Goal: Information Seeking & Learning: Understand process/instructions

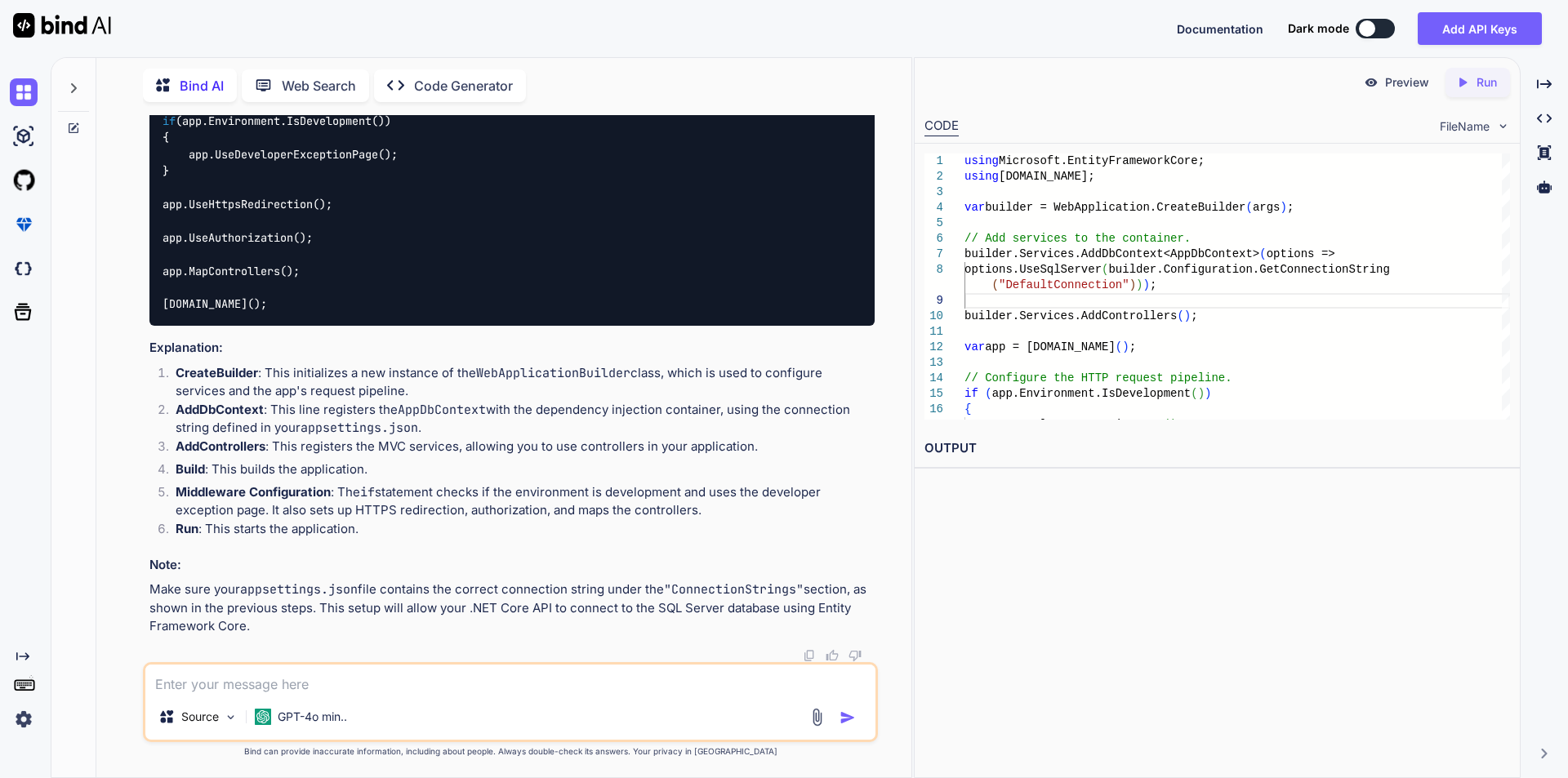
scroll to position [12496, 0]
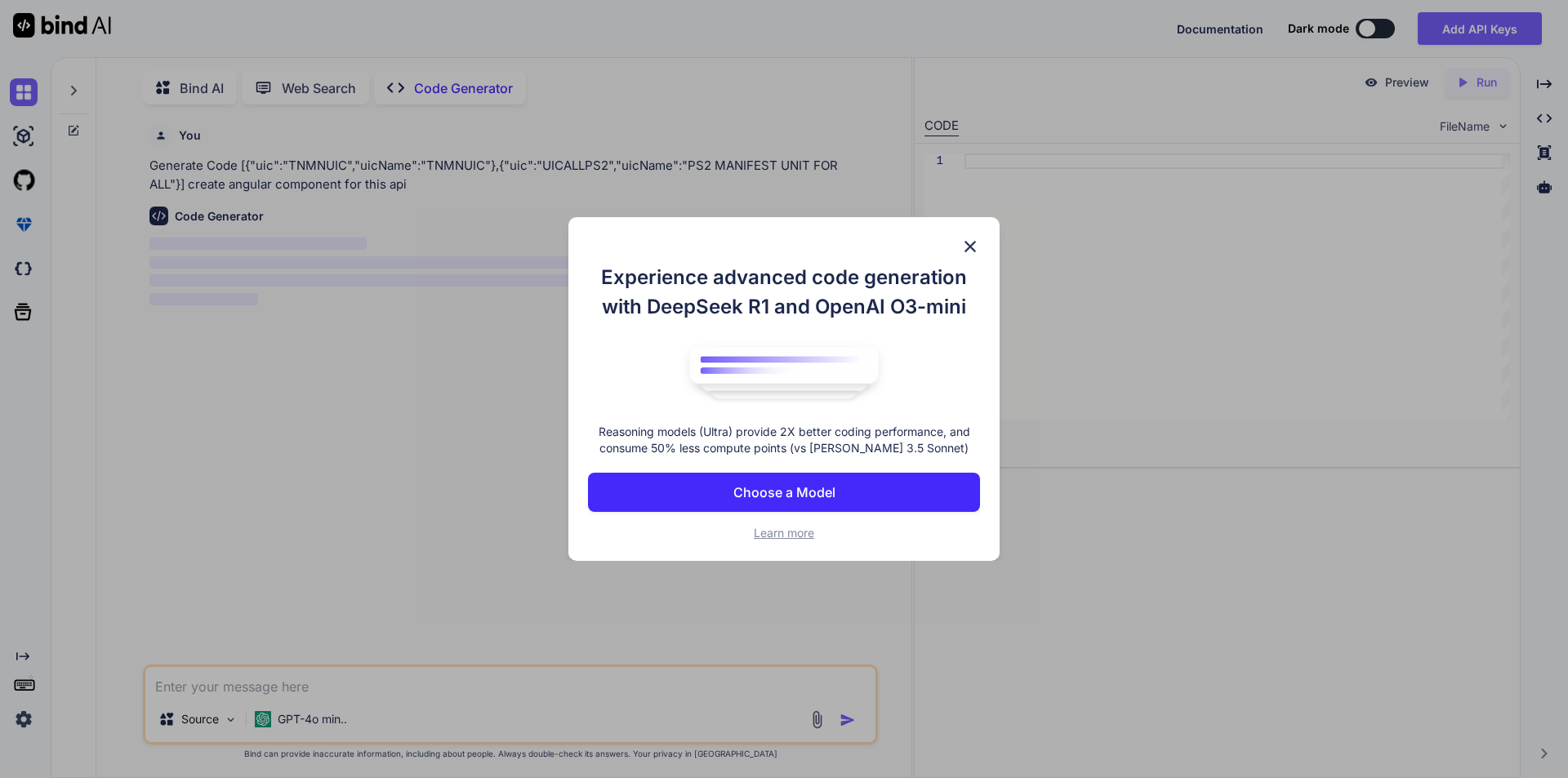
scroll to position [7, 0]
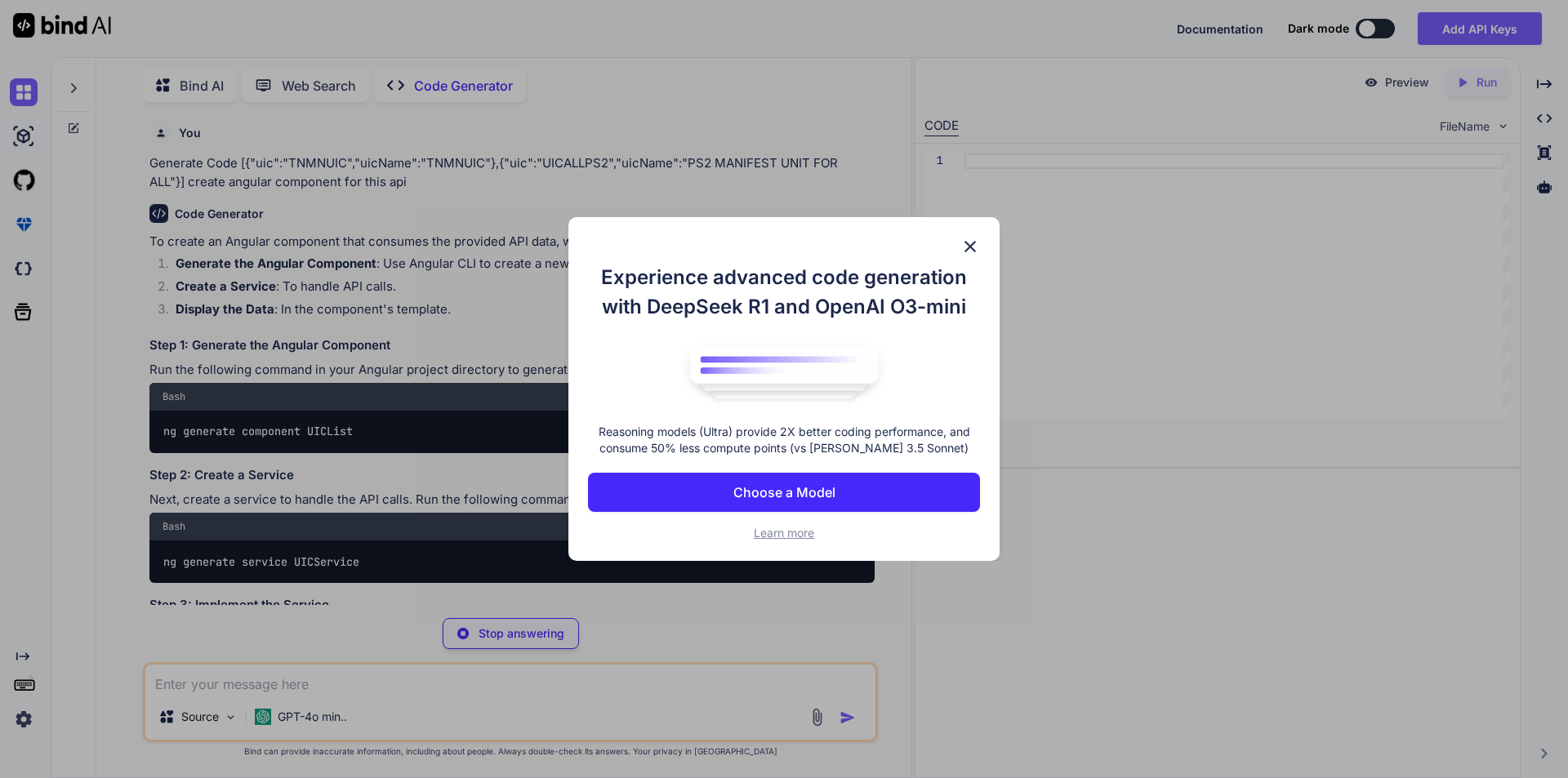
click at [971, 244] on img at bounding box center [970, 246] width 20 height 20
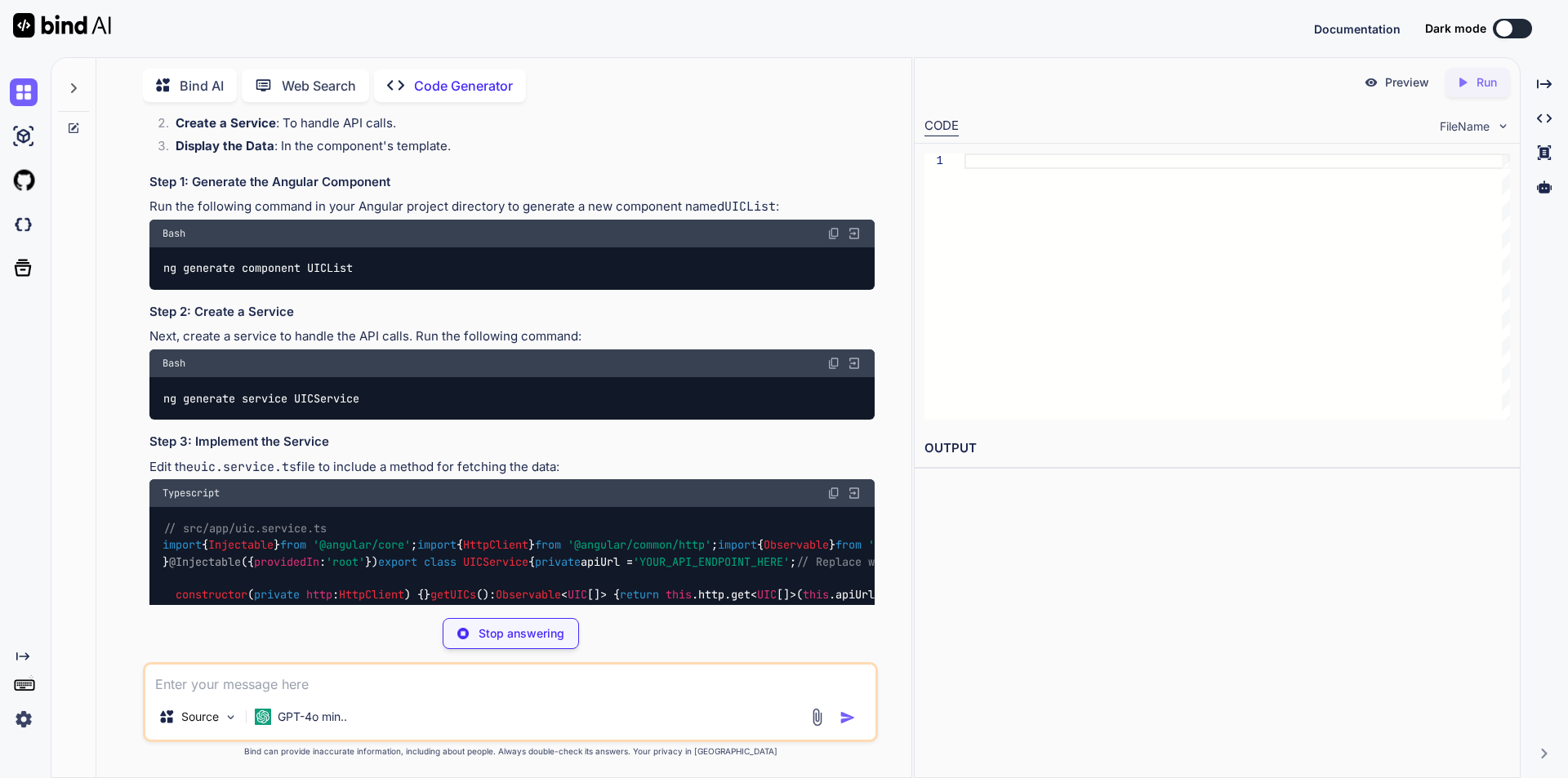
scroll to position [0, 0]
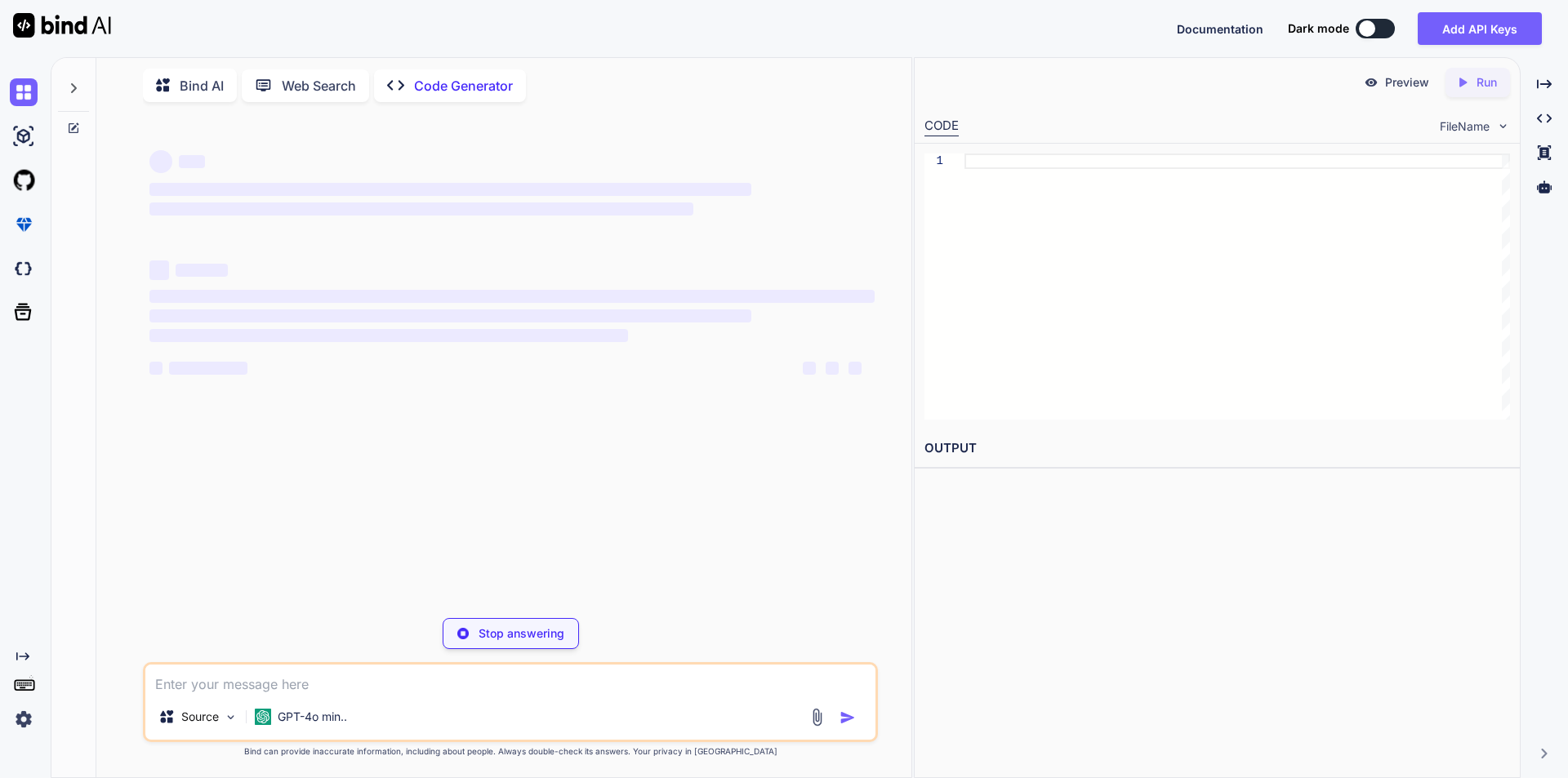
type textarea "x"
type textarea "ng generate component UICList"
type textarea "x"
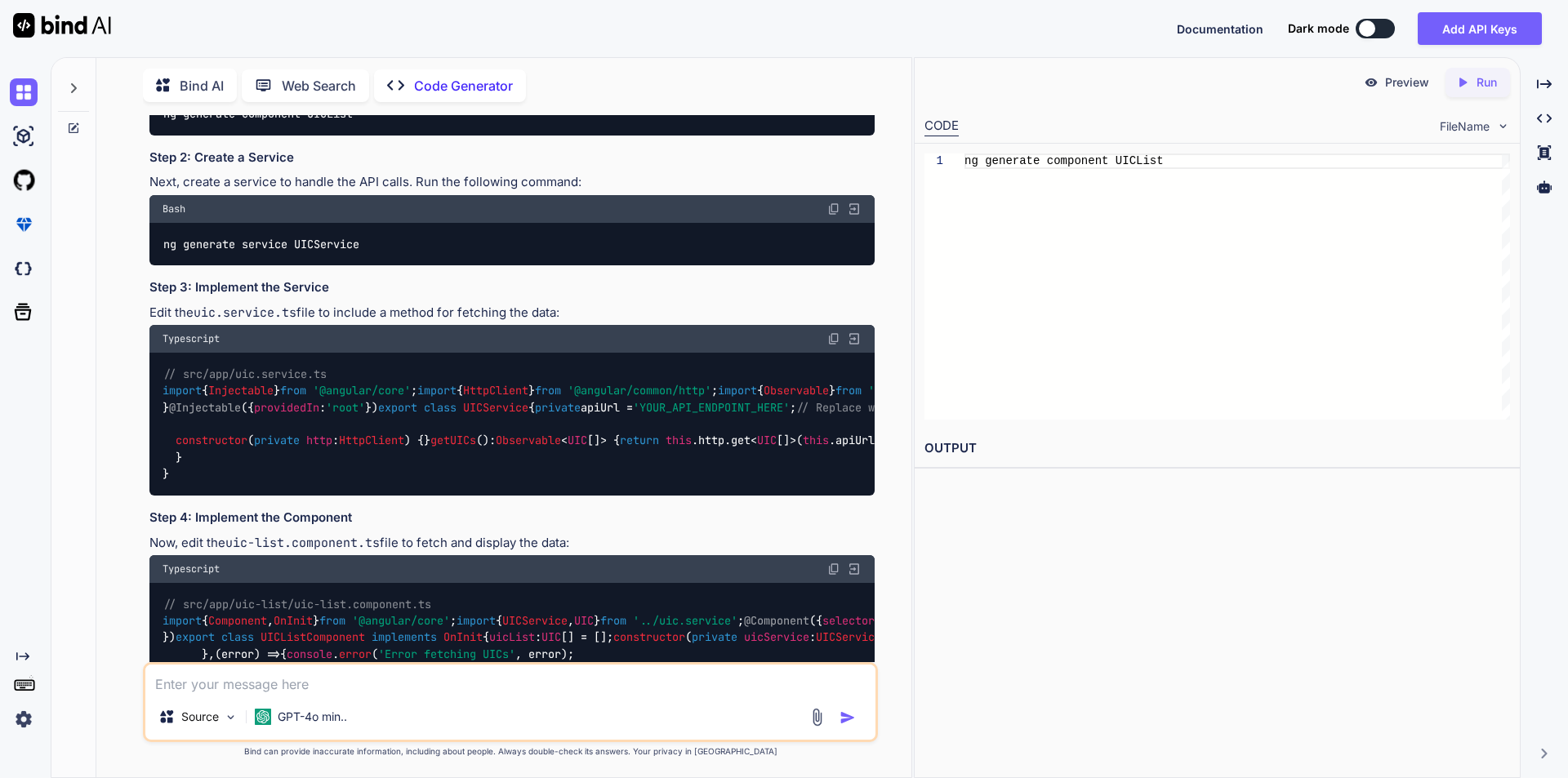
scroll to position [245, 0]
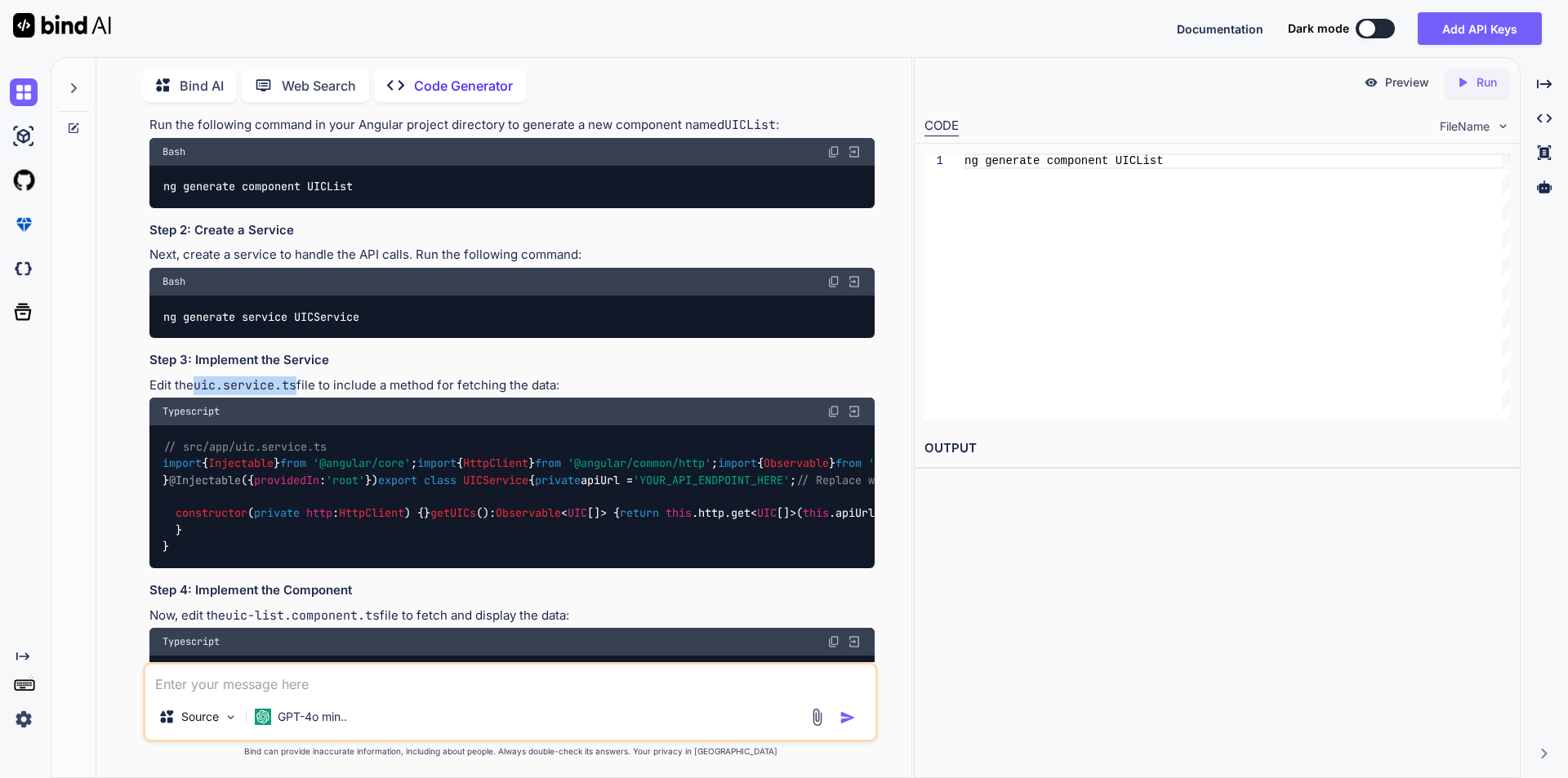
drag, startPoint x: 198, startPoint y: 387, endPoint x: 297, endPoint y: 382, distance: 99.1
click at [296, 382] on code "uic.service.ts" at bounding box center [245, 386] width 102 height 17
drag, startPoint x: 165, startPoint y: 317, endPoint x: 365, endPoint y: 317, distance: 200.0
click at [365, 317] on div "ng generate service UICService" at bounding box center [511, 317] width 725 height 43
copy code "ng generate service UICService"
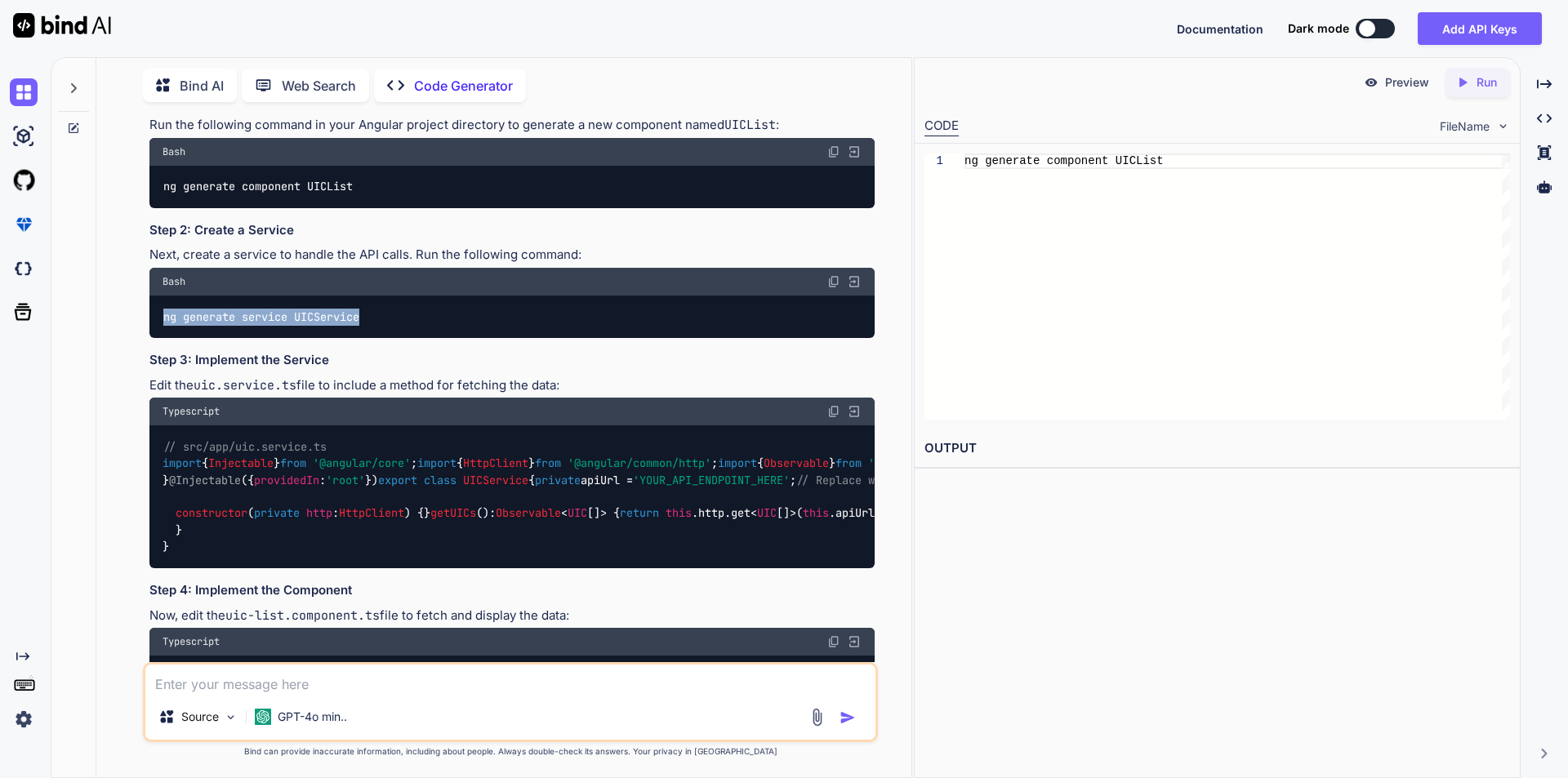
click at [836, 410] on img at bounding box center [834, 412] width 13 height 13
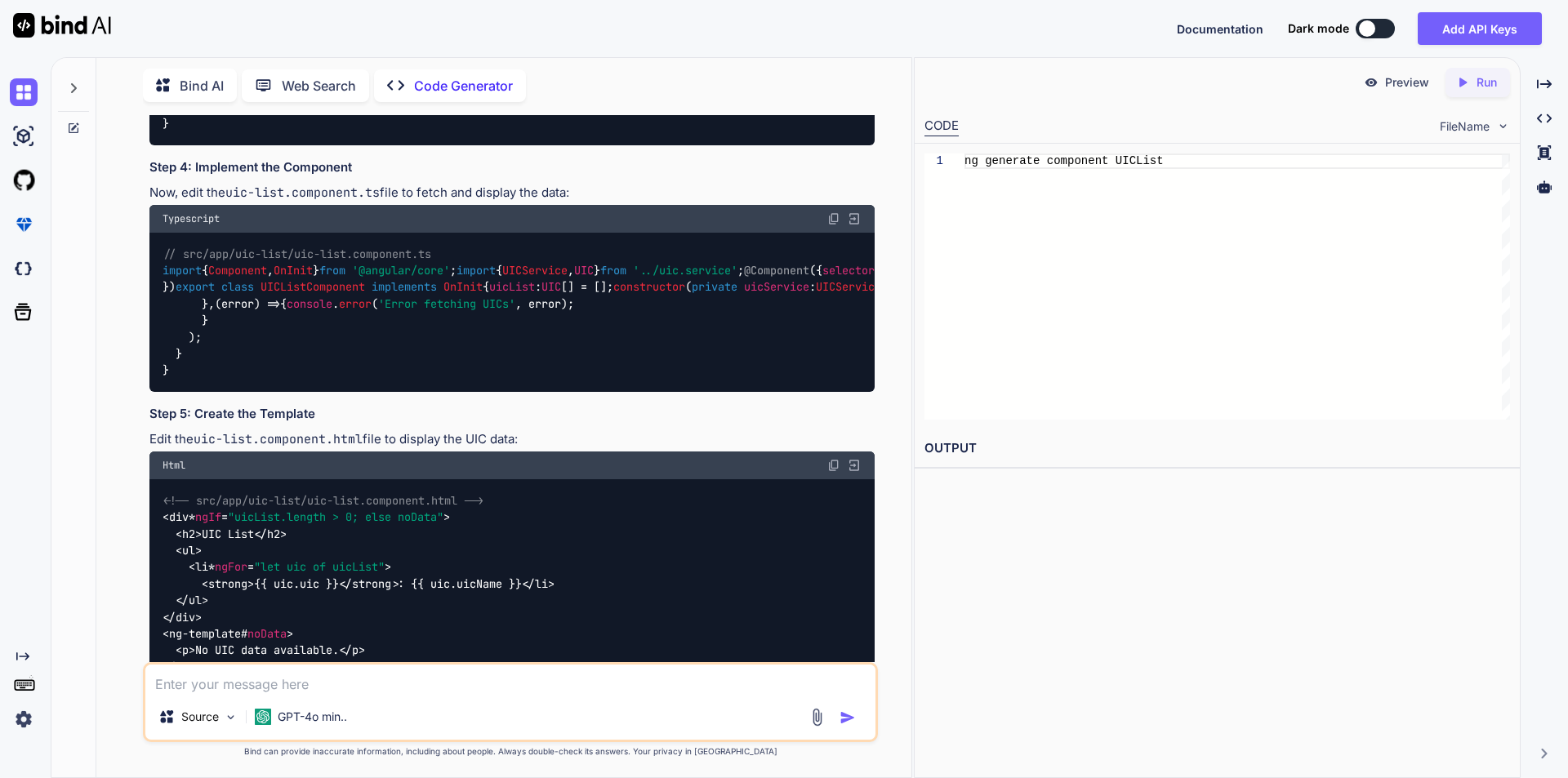
scroll to position [817, 0]
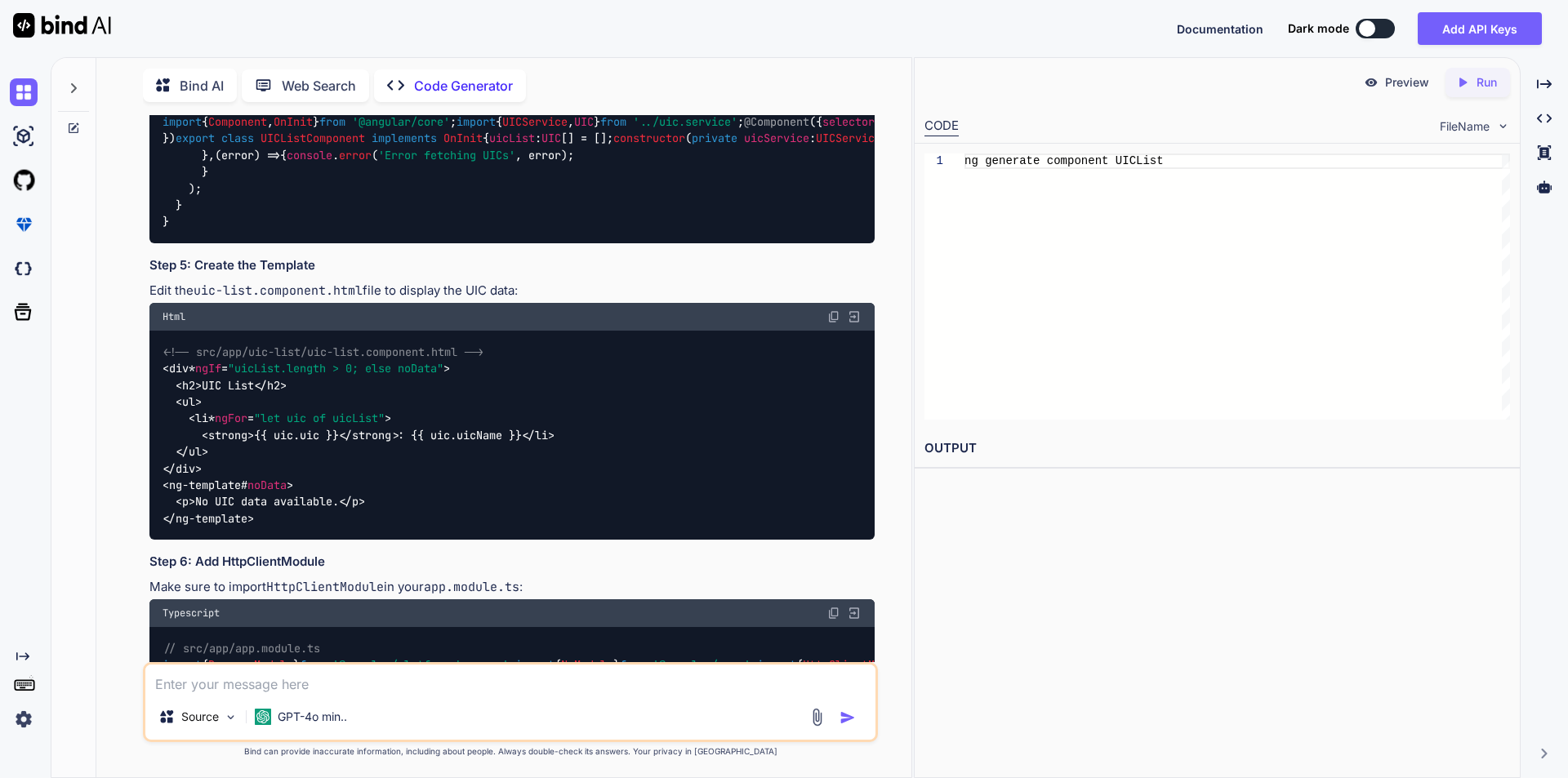
drag, startPoint x: 227, startPoint y: 294, endPoint x: 385, endPoint y: 293, distance: 158.0
click at [385, 54] on p "Now, edit the uic-list.component.ts file to fetch and display the data:" at bounding box center [511, 45] width 725 height 19
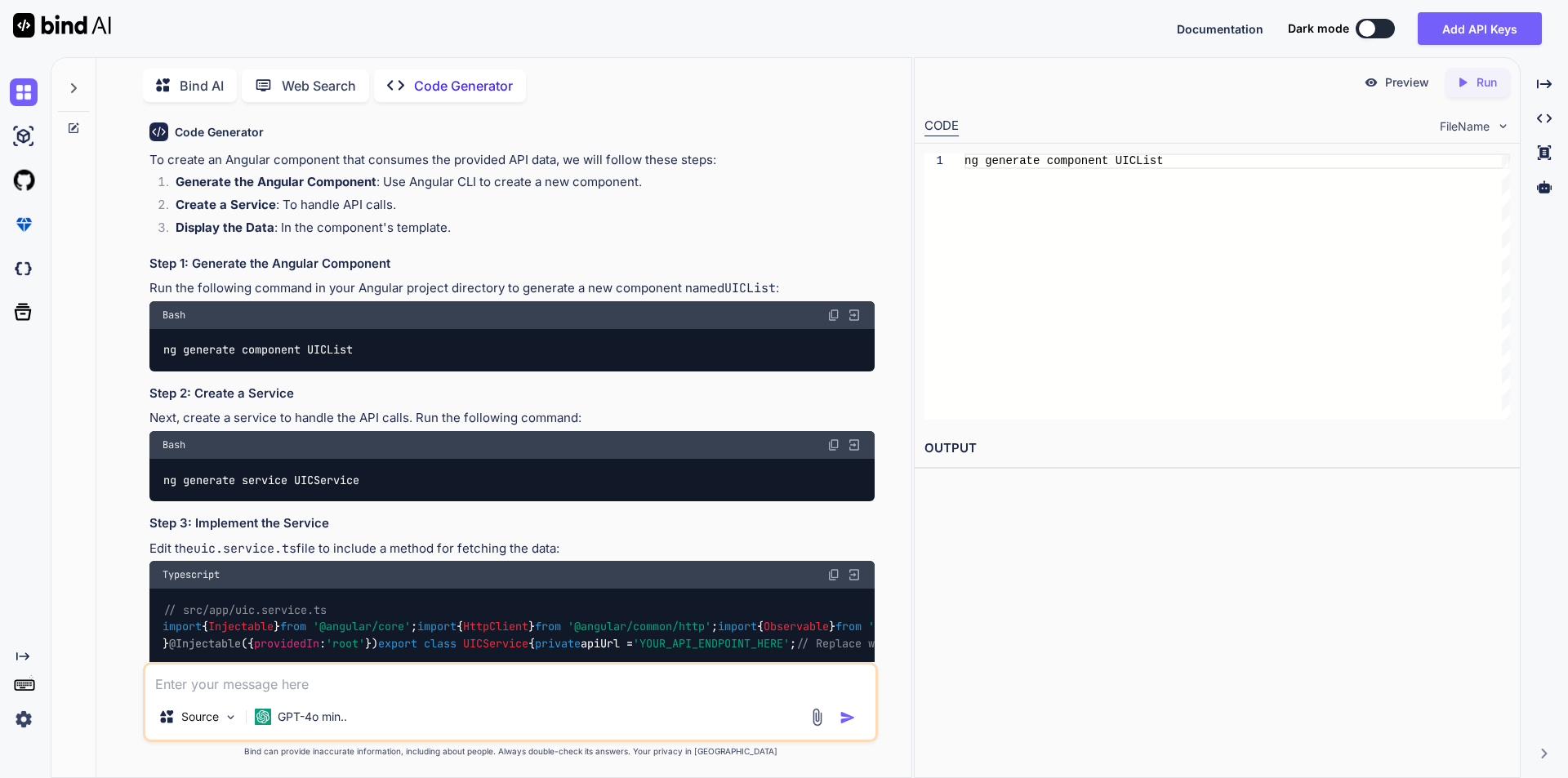
scroll to position [0, 0]
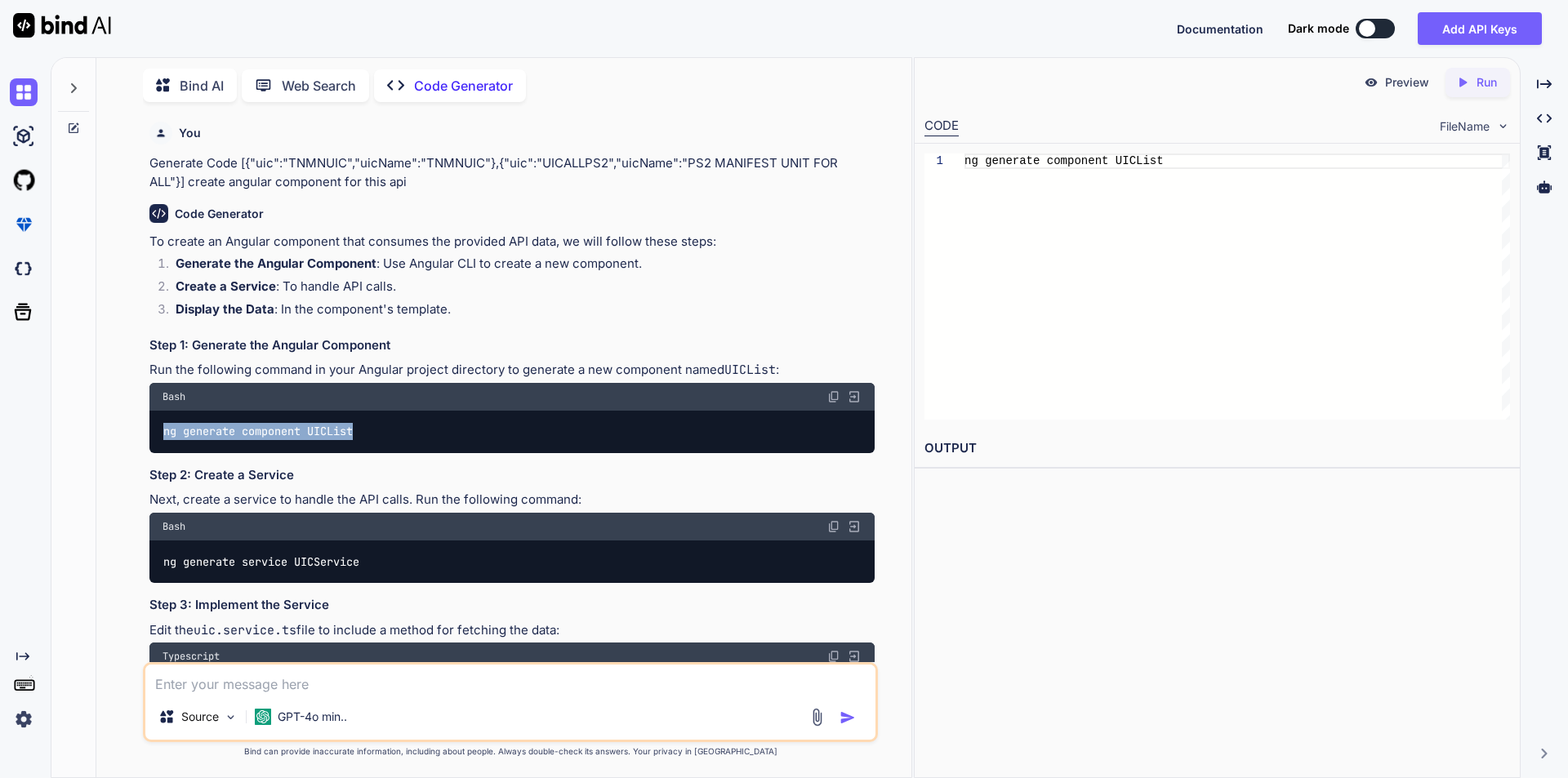
drag, startPoint x: 165, startPoint y: 433, endPoint x: 394, endPoint y: 433, distance: 229.0
click at [394, 433] on div "ng generate component UICList" at bounding box center [511, 432] width 725 height 43
copy code "ng generate component UICList"
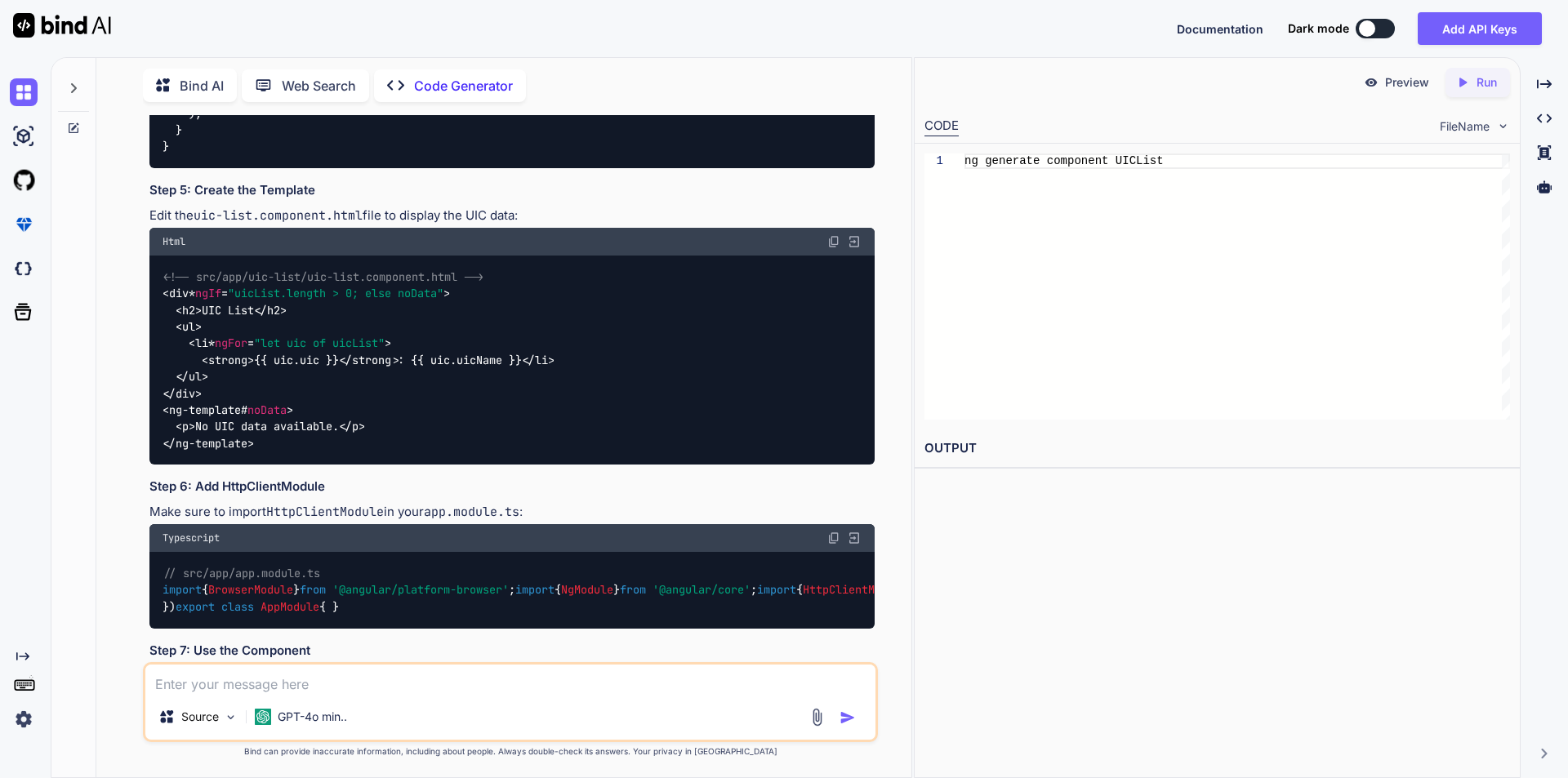
scroll to position [898, 0]
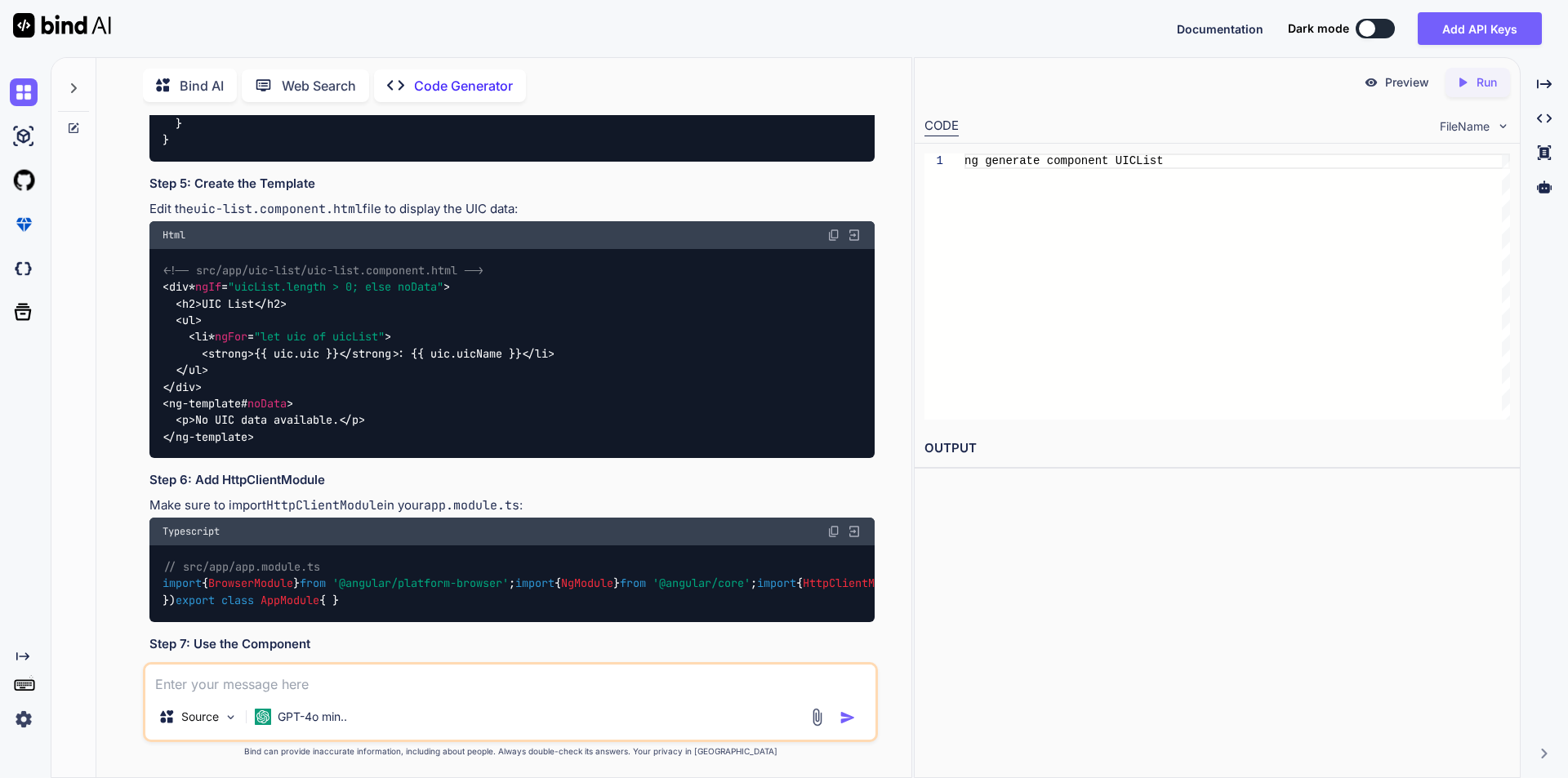
drag, startPoint x: 168, startPoint y: 277, endPoint x: 295, endPoint y: 273, distance: 127.1
click at [295, 31] on span "// src/app/uic-list/uic-list.component.ts" at bounding box center [297, 24] width 268 height 15
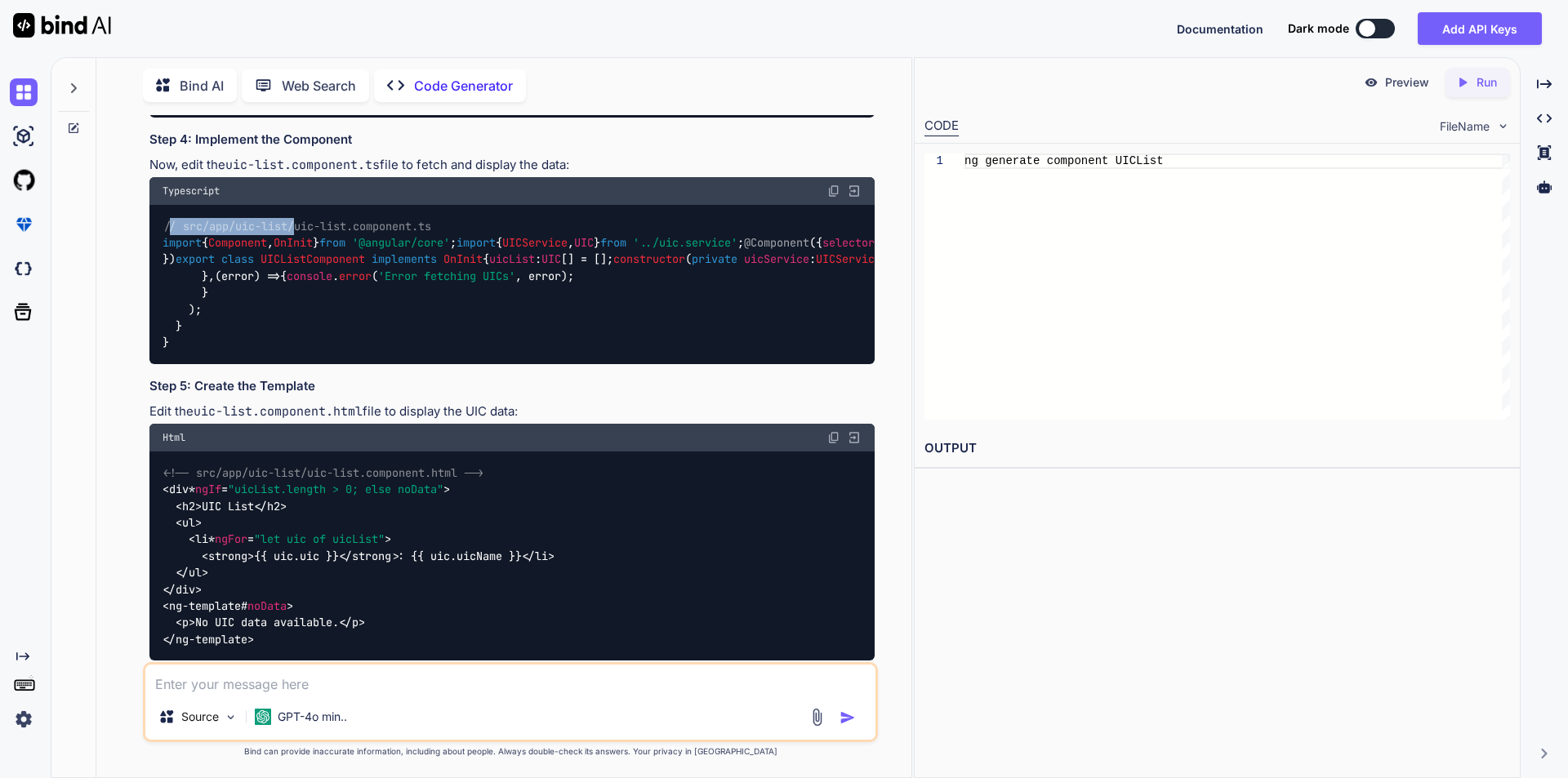
scroll to position [735, 0]
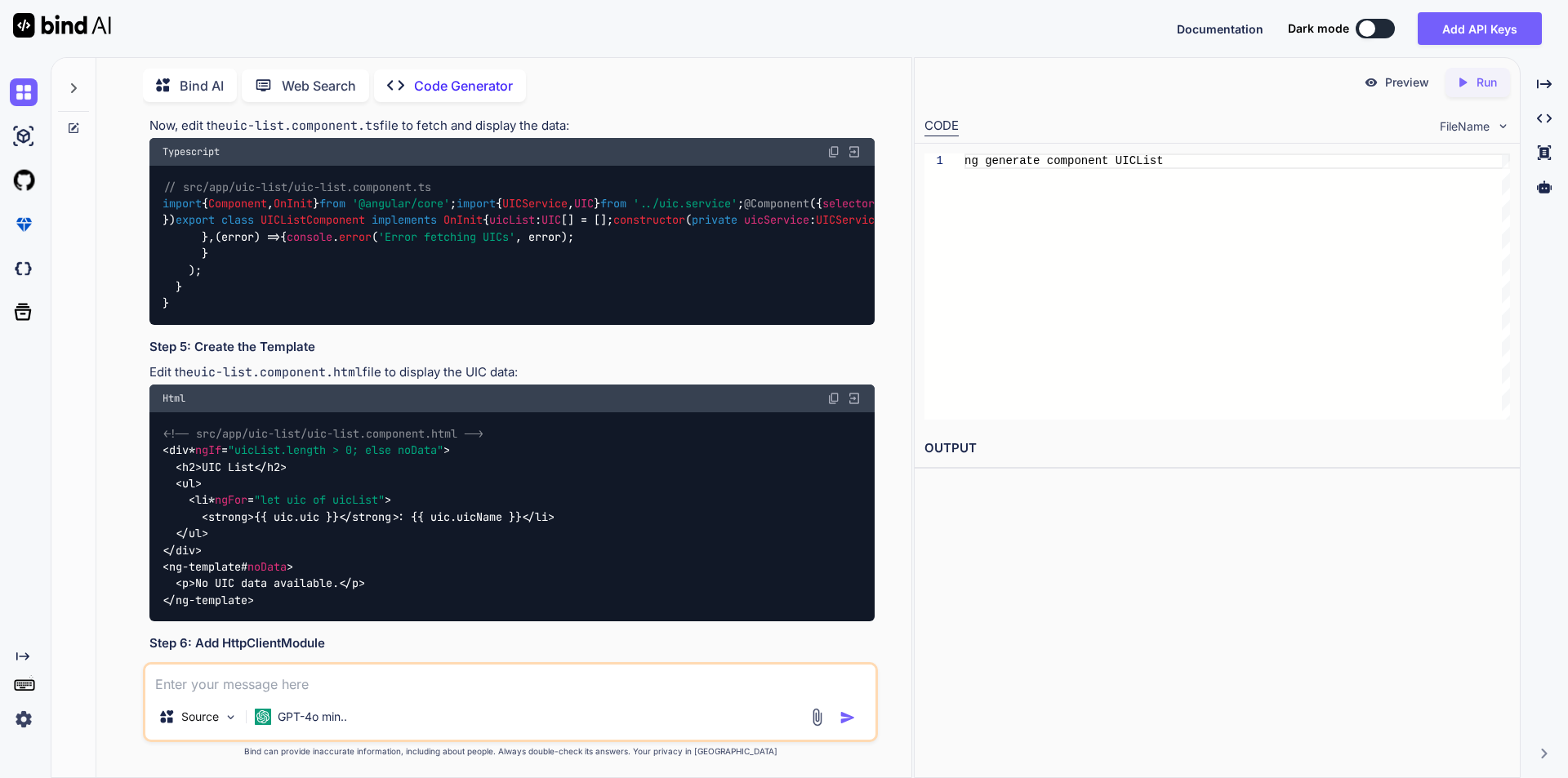
click at [565, 325] on div "// src/app/uic-list/uic-list.component.ts import { Component , OnInit } from '@…" at bounding box center [511, 245] width 725 height 159
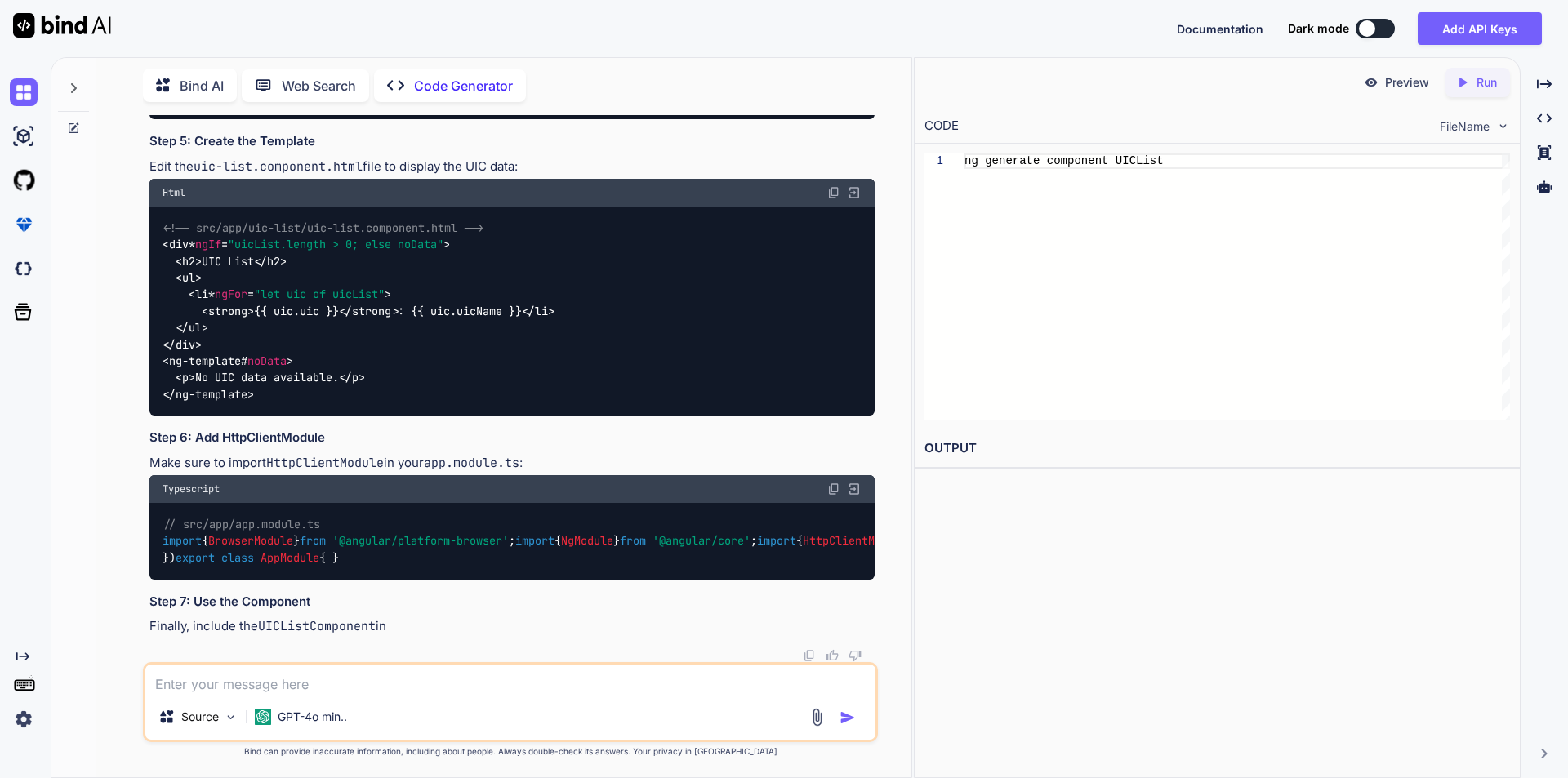
scroll to position [1225, 0]
click at [834, 199] on img at bounding box center [834, 193] width 13 height 13
drag, startPoint x: 163, startPoint y: 402, endPoint x: 636, endPoint y: 394, distance: 473.1
click at [636, 503] on div "// src/app/app.module.ts import { BrowserModule } from '@angular/platform-brows…" at bounding box center [511, 541] width 725 height 76
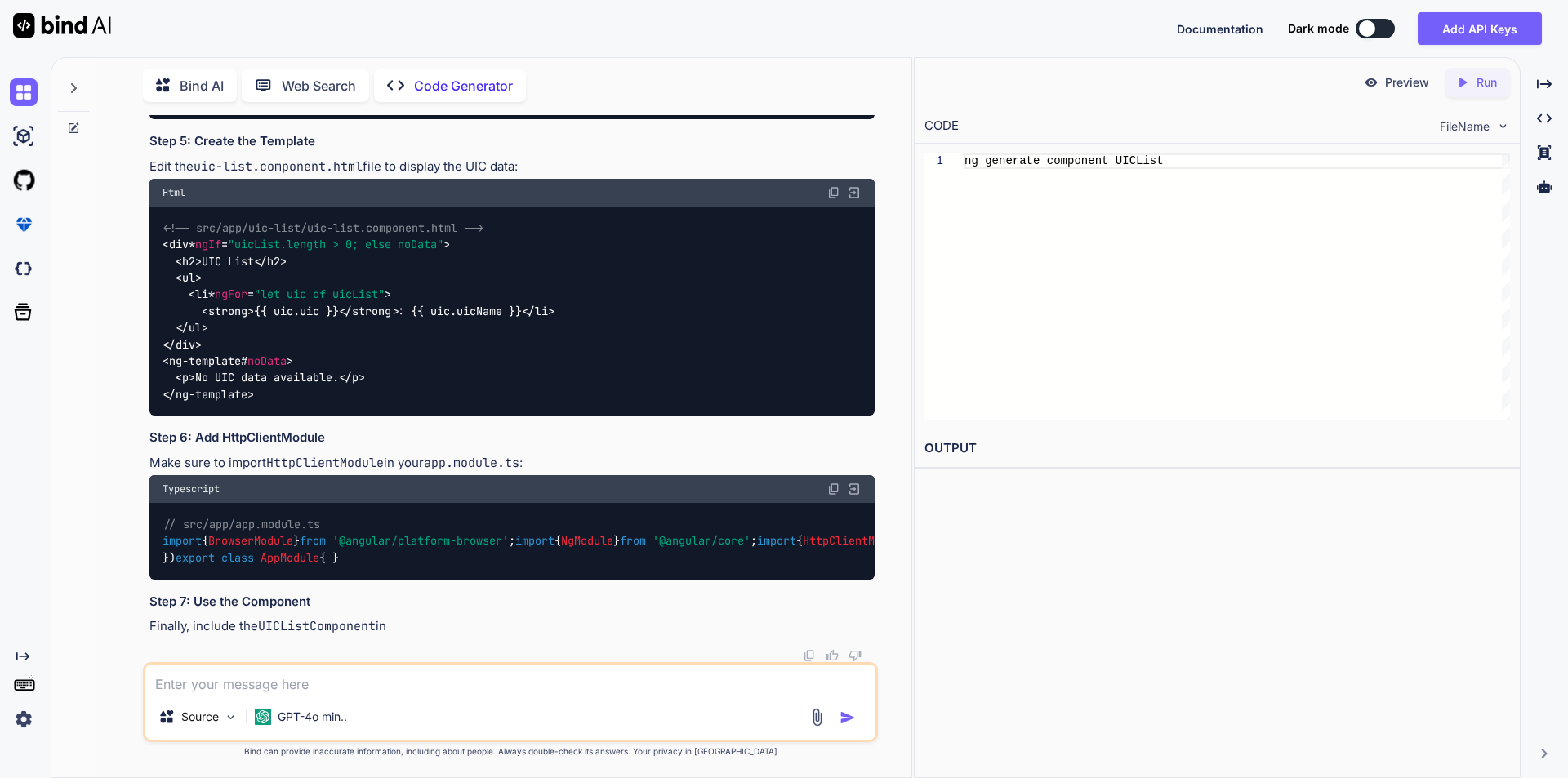
copy code "import { UICListComponent } from './uic-list/uic-list.component' ;"
drag, startPoint x: 189, startPoint y: 408, endPoint x: 309, endPoint y: 408, distance: 120.0
click at [309, 503] on div "// src/app/app.module.ts import { BrowserModule } from '@angular/platform-brows…" at bounding box center [511, 541] width 725 height 76
copy span "UICListComponent"
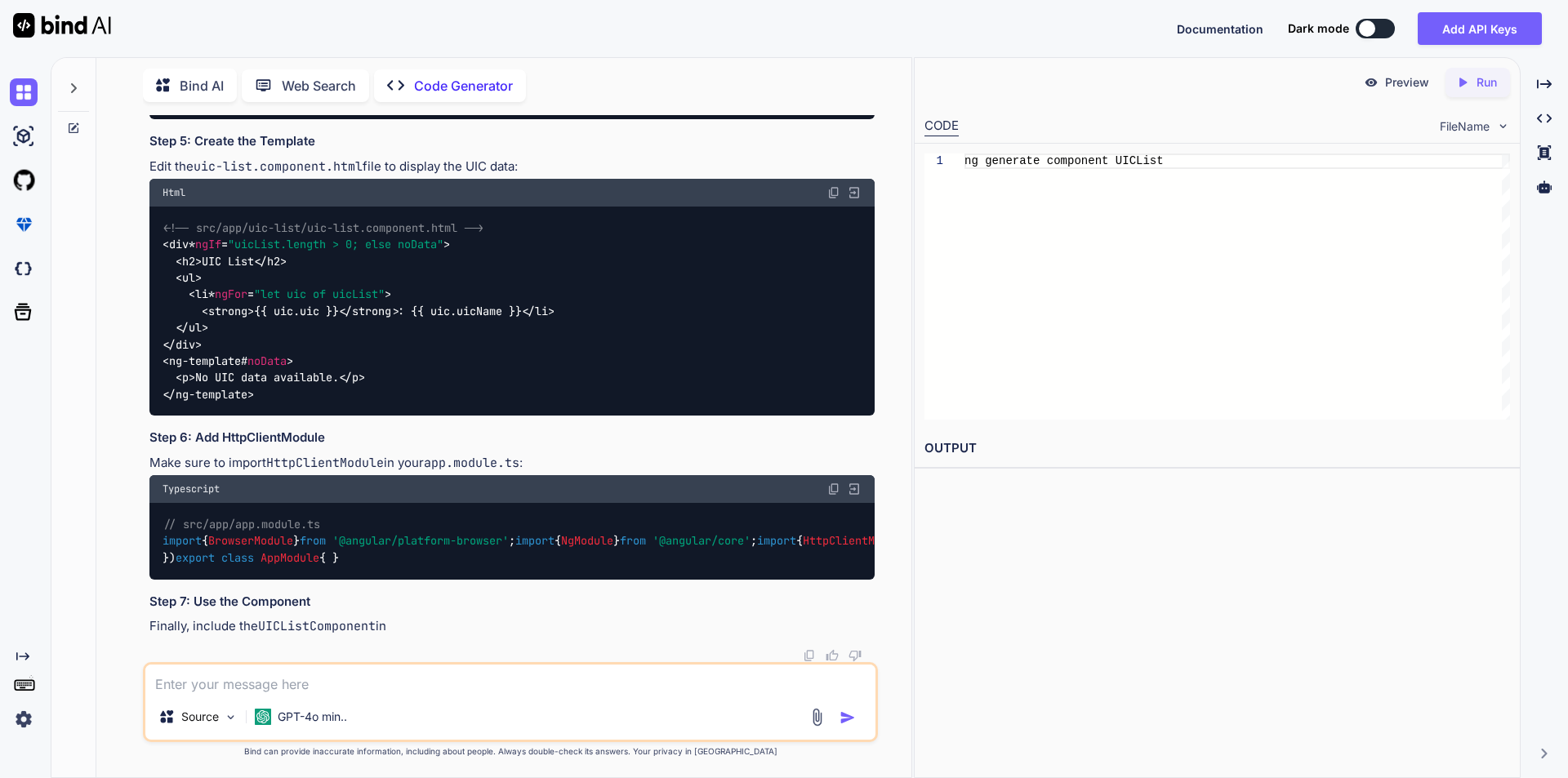
click at [448, 514] on div "// src/app/app.module.ts import { BrowserModule } from '@angular/platform-brows…" at bounding box center [511, 541] width 725 height 76
click at [450, 633] on p "Finally, include the UICListComponent in" at bounding box center [511, 627] width 725 height 19
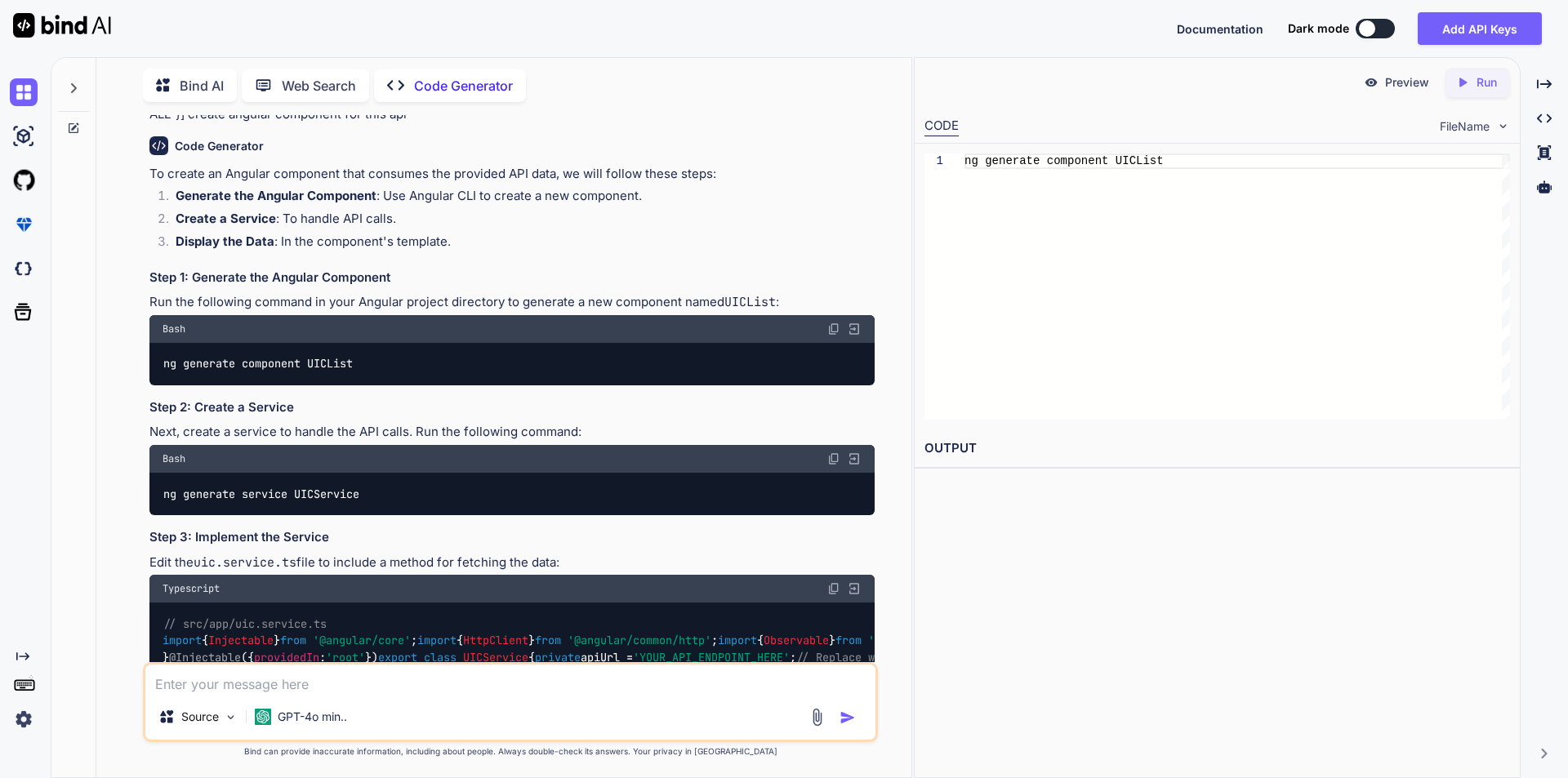
scroll to position [0, 0]
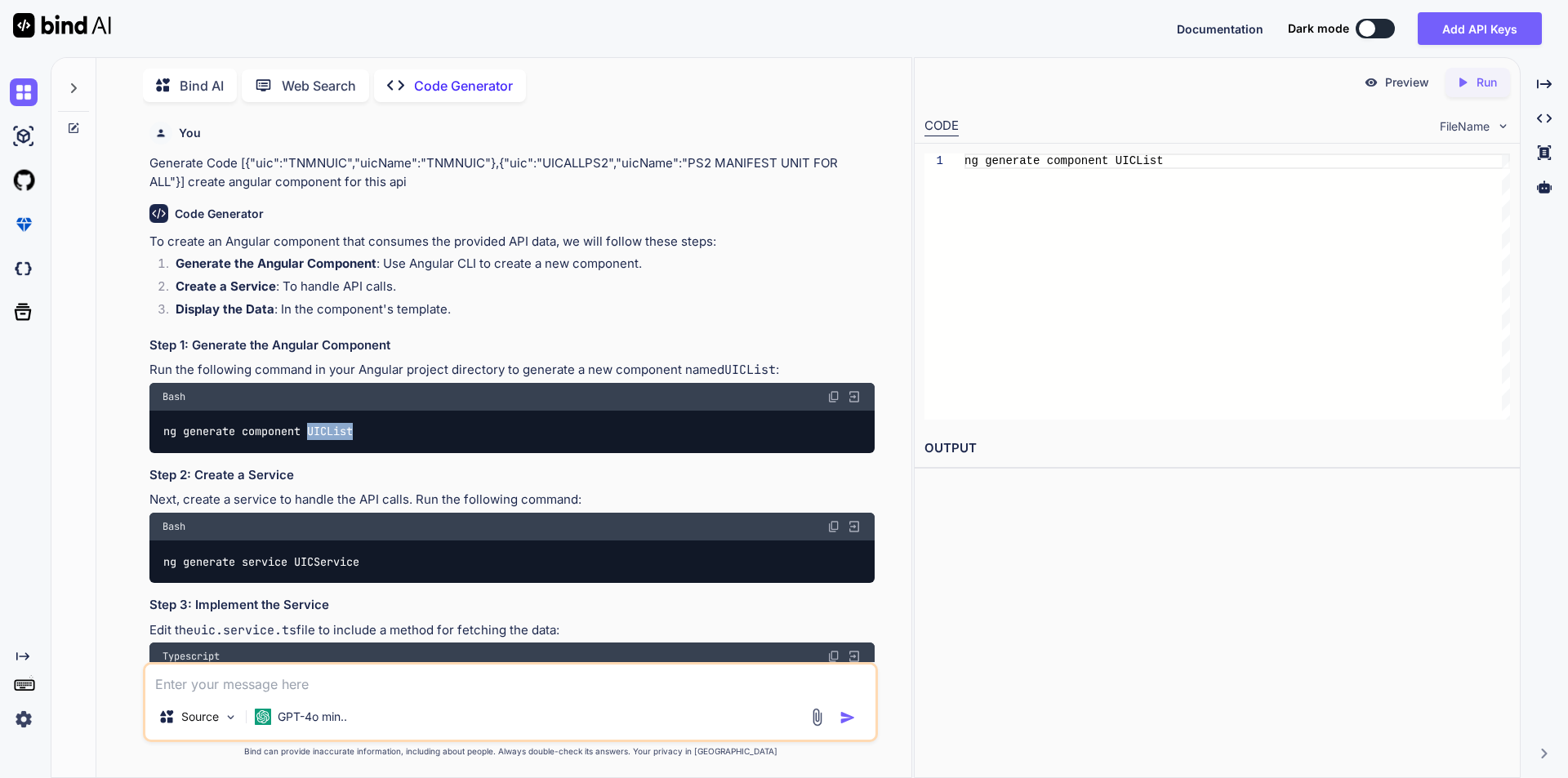
drag, startPoint x: 312, startPoint y: 431, endPoint x: 371, endPoint y: 431, distance: 59.0
click at [371, 431] on div "ng generate component UICList" at bounding box center [511, 432] width 725 height 43
copy code "UICList"
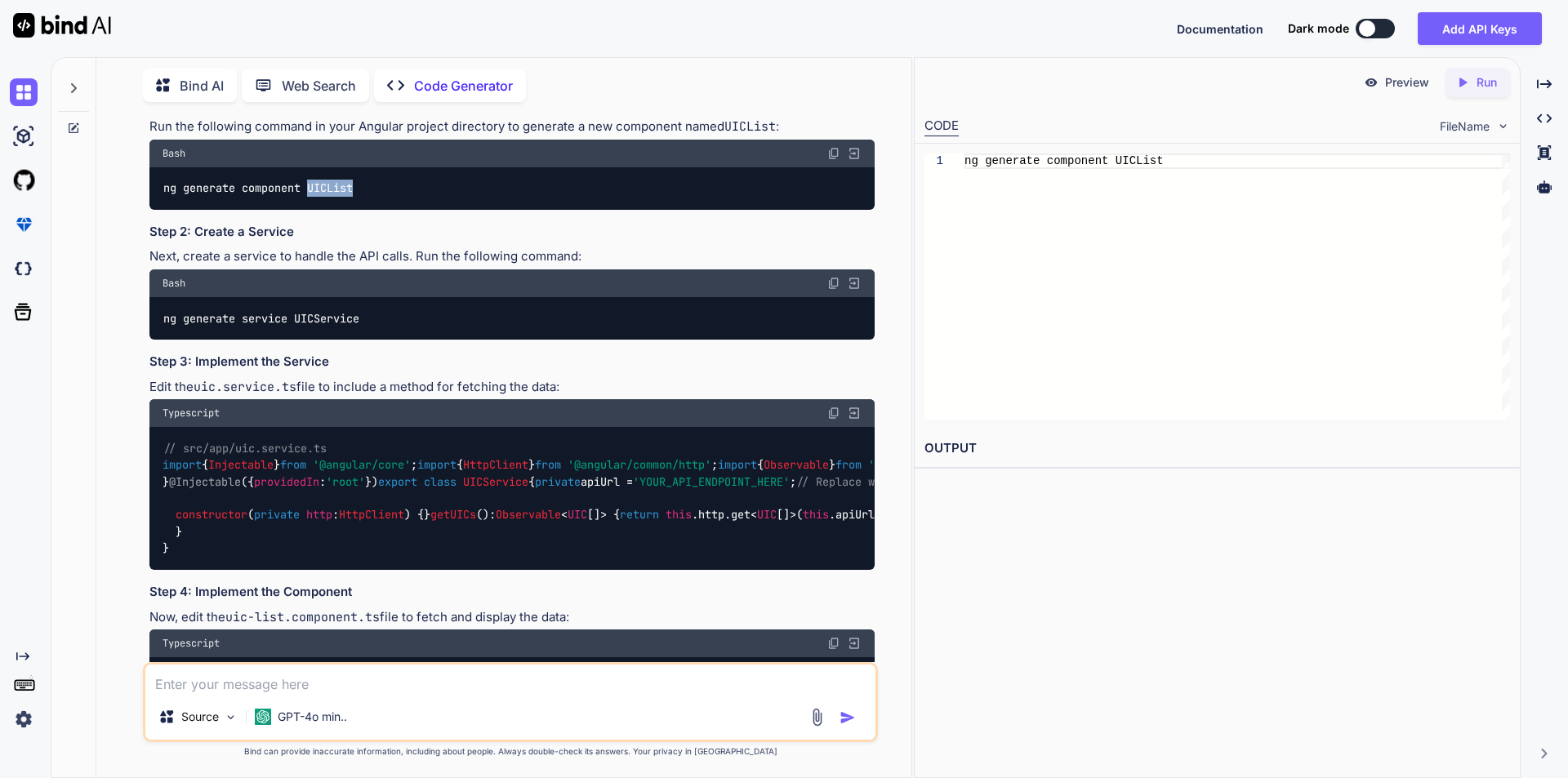
scroll to position [245, 0]
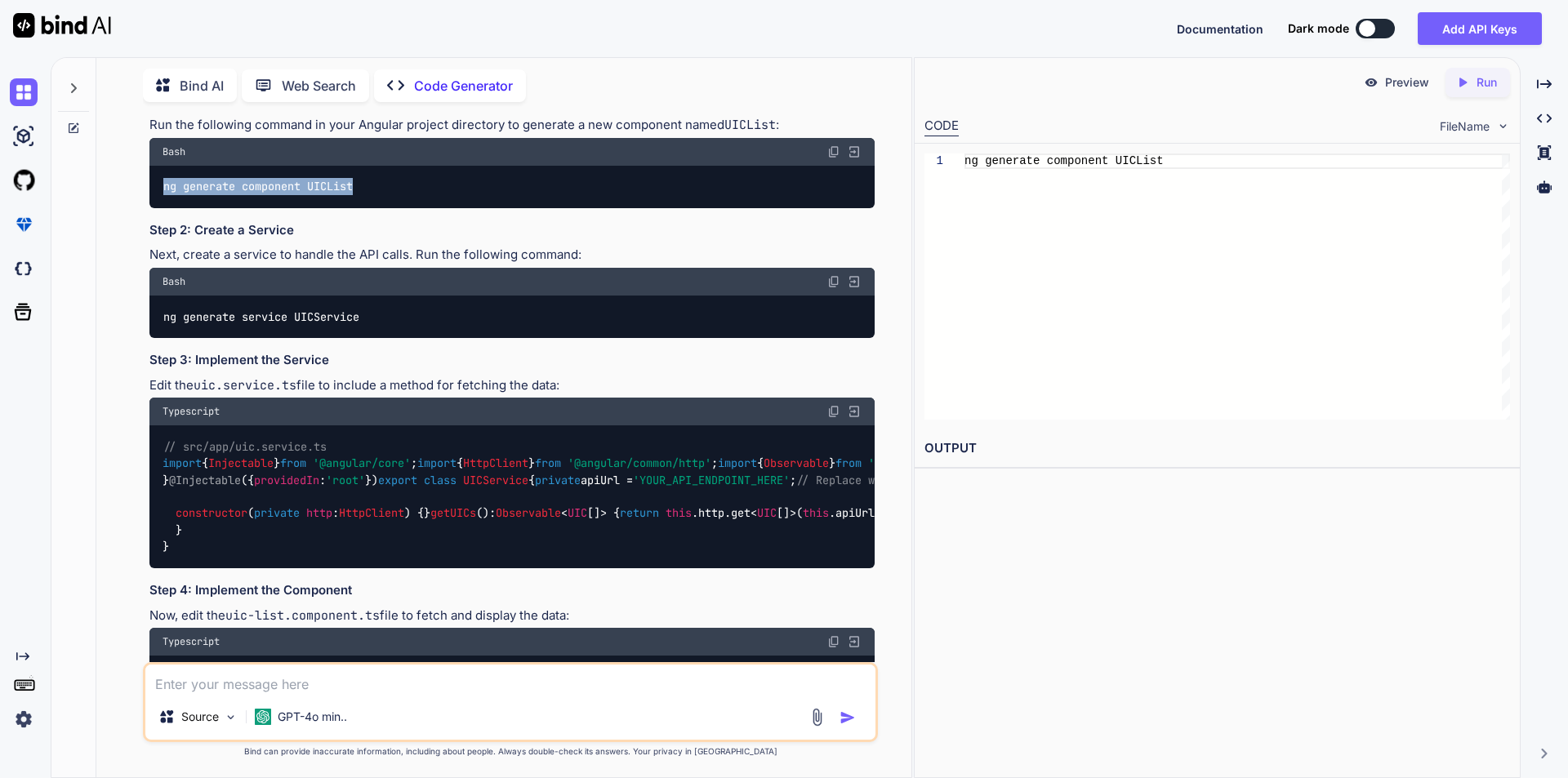
drag, startPoint x: 162, startPoint y: 185, endPoint x: 390, endPoint y: 186, distance: 228.0
click at [390, 186] on div "ng generate component UICList" at bounding box center [511, 187] width 725 height 43
copy code "ng generate component UICList"
click at [767, 175] on div "ng generate component UICList" at bounding box center [511, 187] width 725 height 43
click at [833, 155] on img at bounding box center [834, 152] width 13 height 13
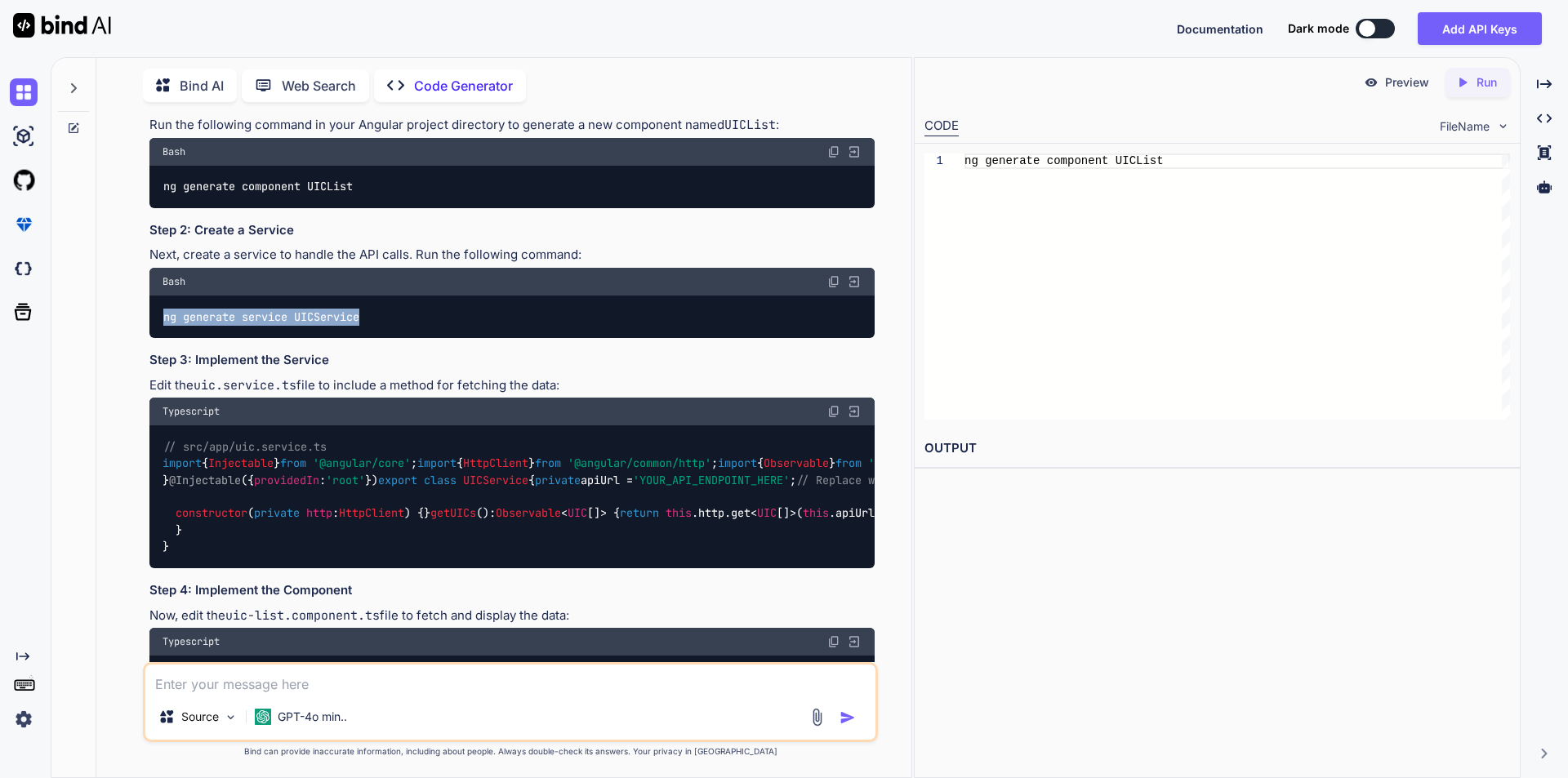
drag, startPoint x: 165, startPoint y: 315, endPoint x: 413, endPoint y: 315, distance: 248.0
click at [413, 315] on div "ng generate service UICService" at bounding box center [511, 317] width 725 height 43
copy code "ng generate service UICService"
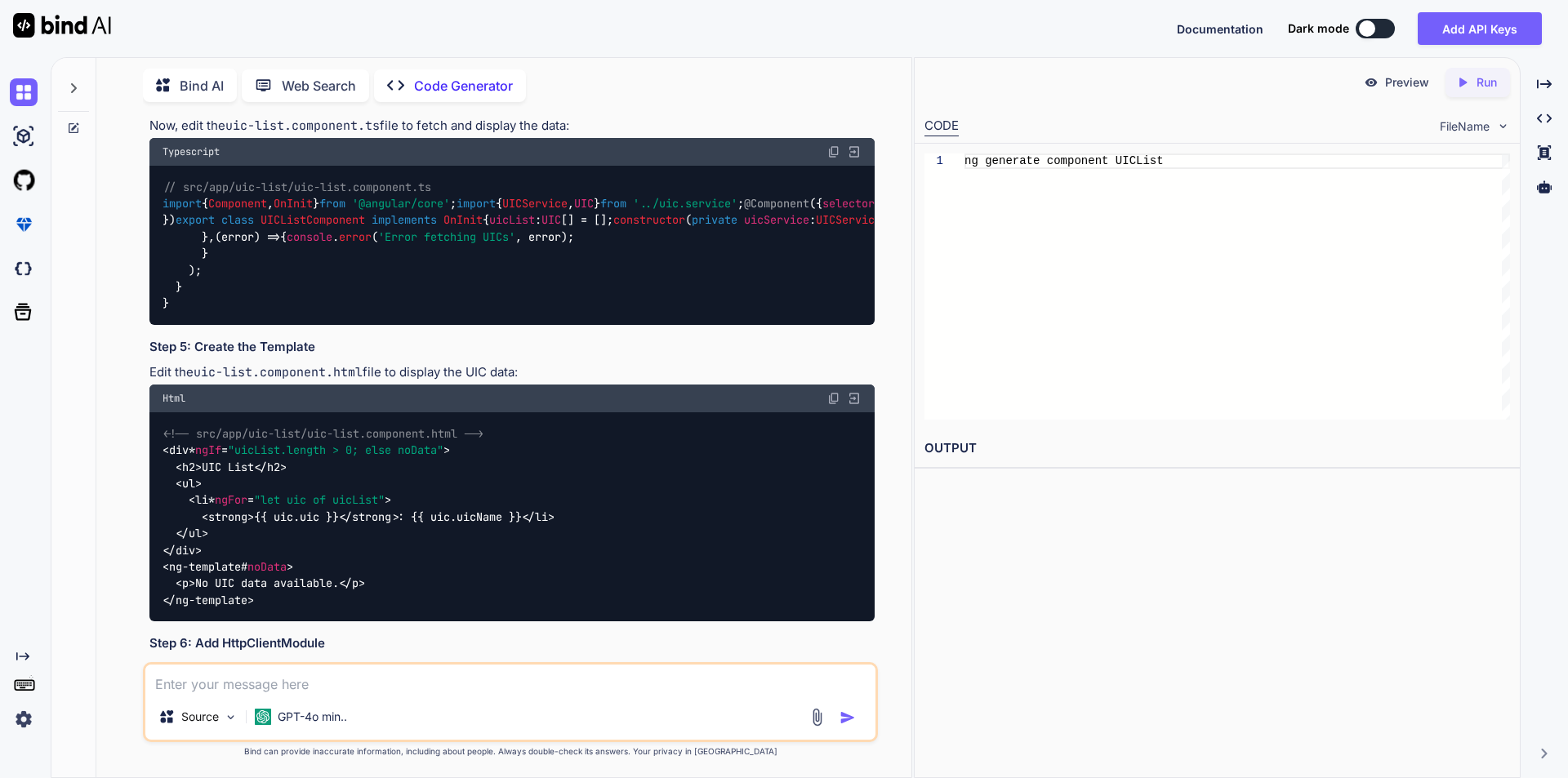
scroll to position [898, 0]
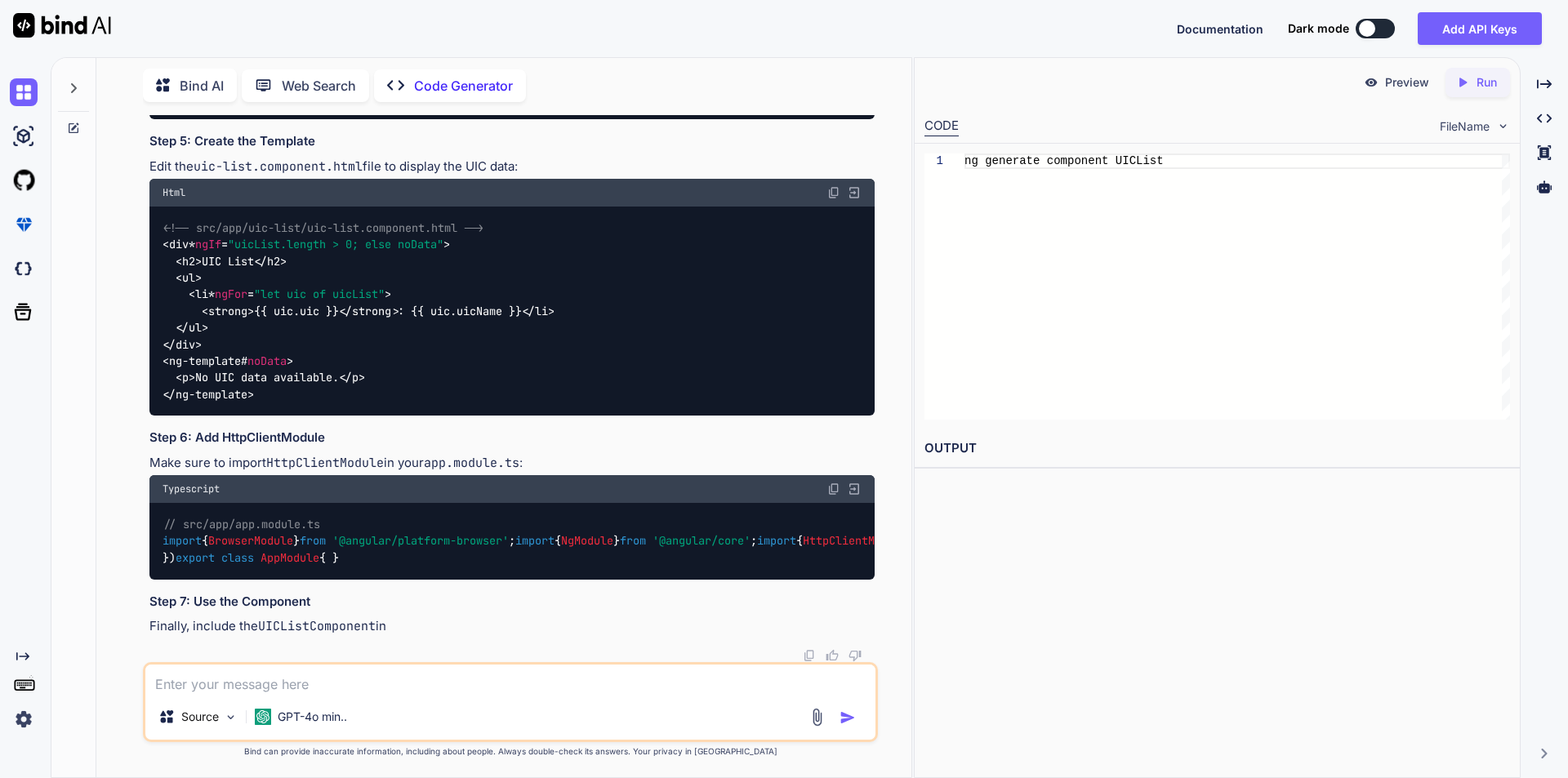
scroll to position [1388, 0]
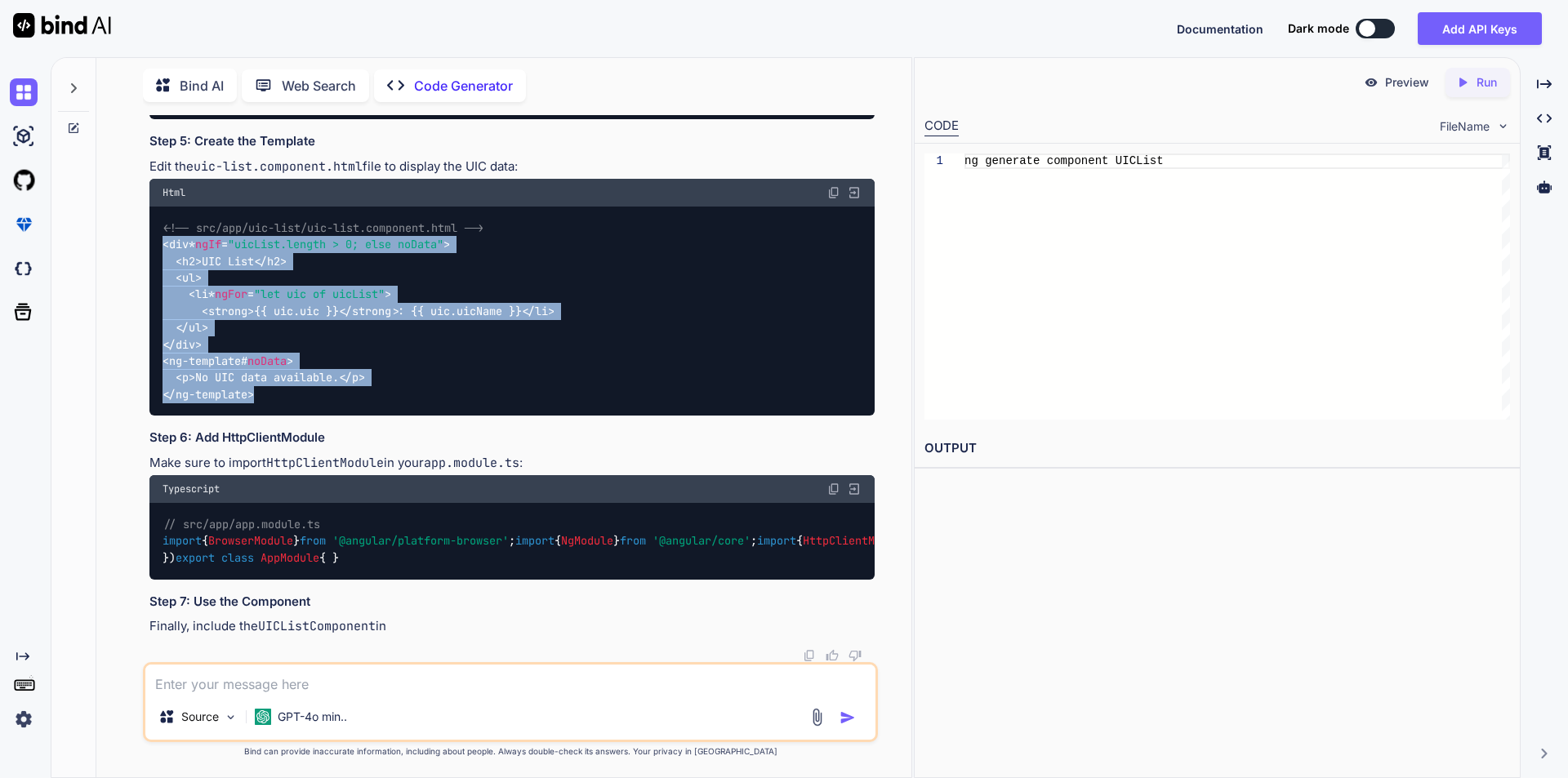
drag, startPoint x: 162, startPoint y: 327, endPoint x: 355, endPoint y: 501, distance: 259.9
click at [354, 416] on div "<!-- src/app/uic-list/uic-list.component.html --> < div * ngIf = "uicList.lengt…" at bounding box center [511, 311] width 725 height 209
copy code "< div * ngIf = "uicList.length > 0; else noData" > < h2 > UIC List </ h2 > < ul…"
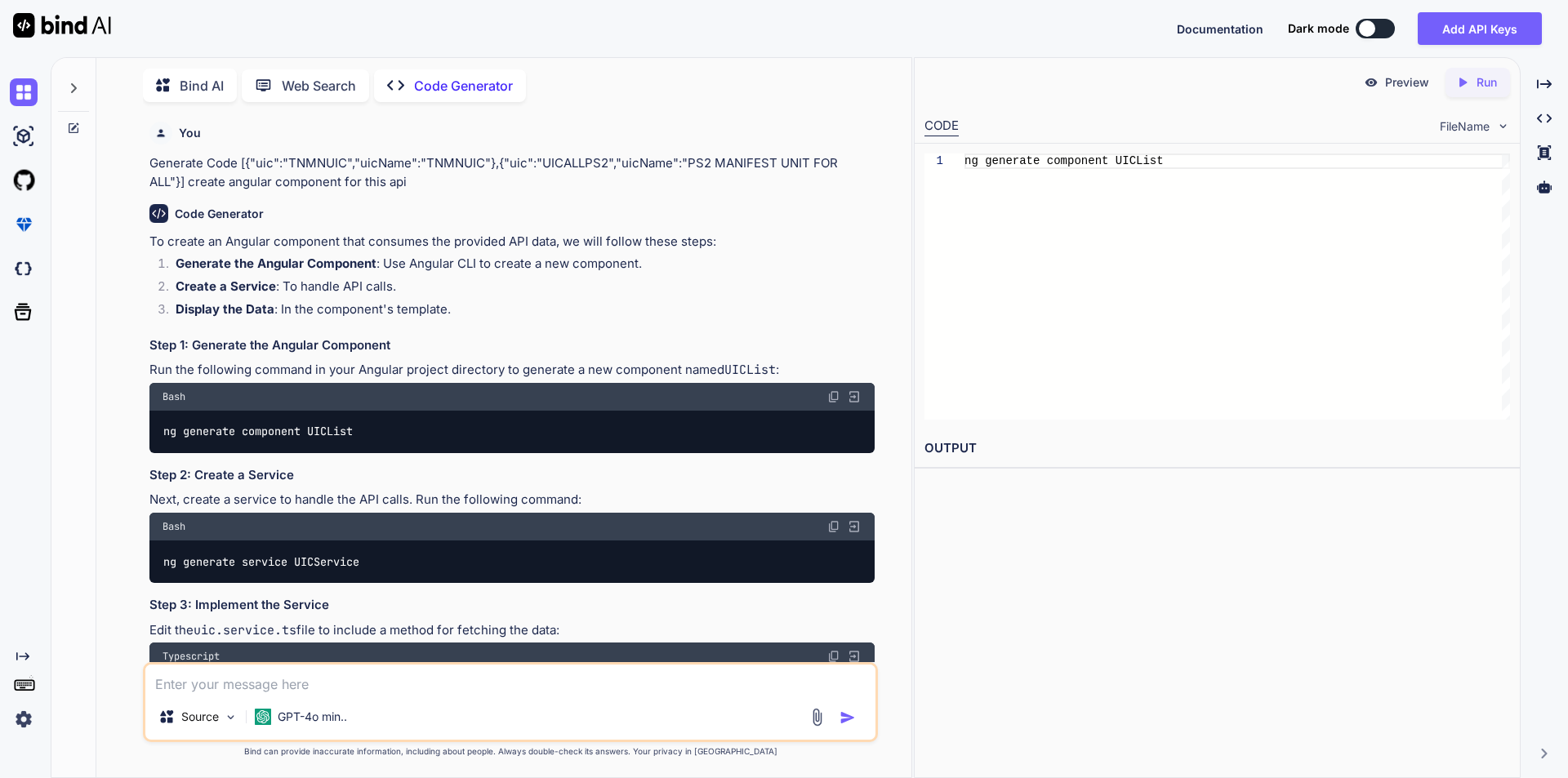
scroll to position [245, 0]
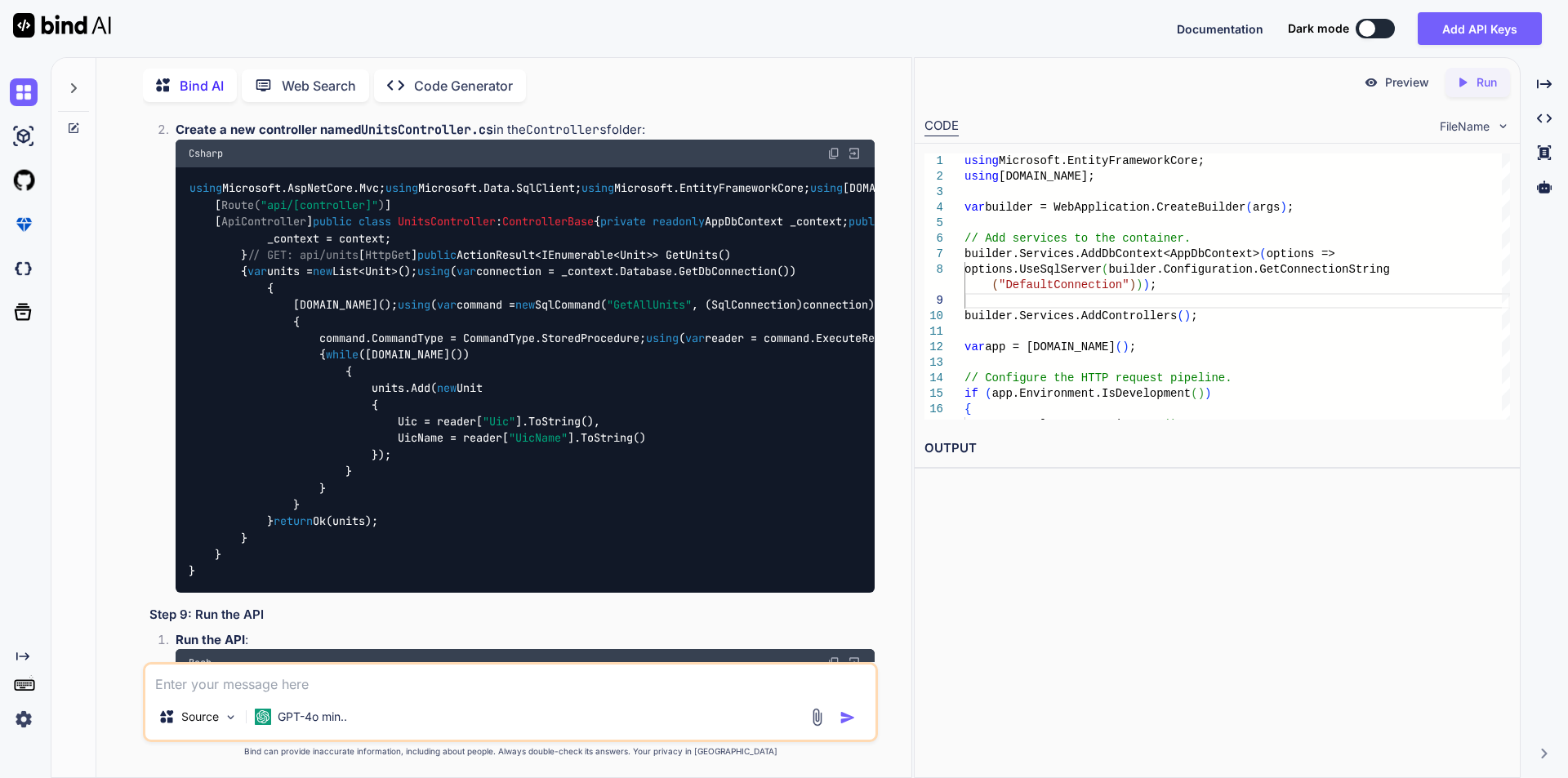
scroll to position [8495, 0]
